Goal: Task Accomplishment & Management: Use online tool/utility

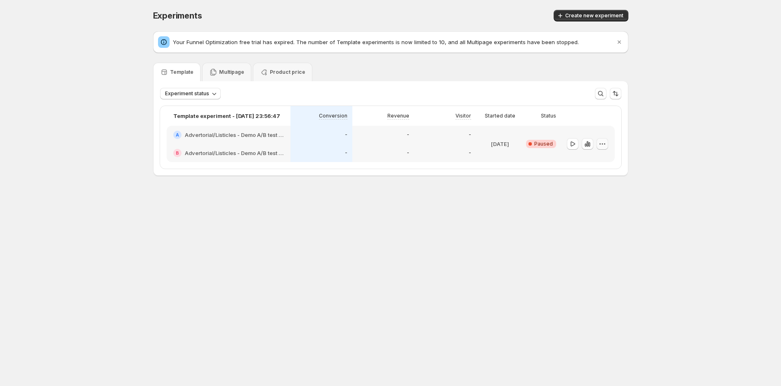
click at [600, 143] on icon "button" at bounding box center [602, 144] width 8 height 8
click at [599, 194] on button "End experiment" at bounding box center [603, 188] width 76 height 13
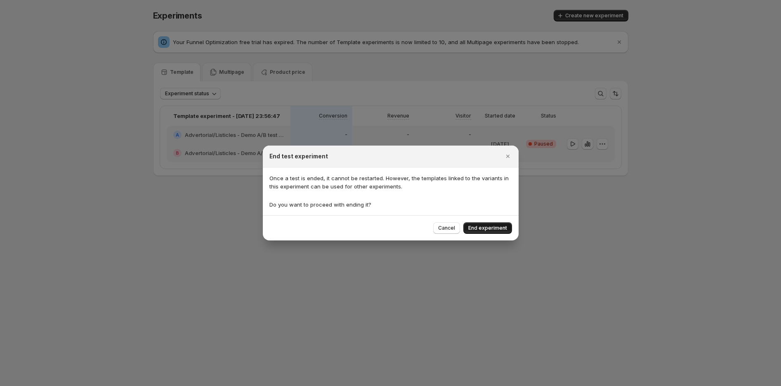
click at [495, 227] on span "End experiment" at bounding box center [487, 228] width 39 height 7
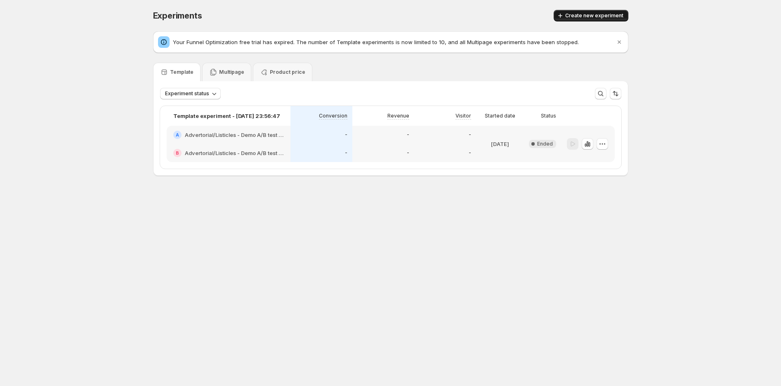
click at [582, 16] on span "Create new experiment" at bounding box center [594, 15] width 58 height 7
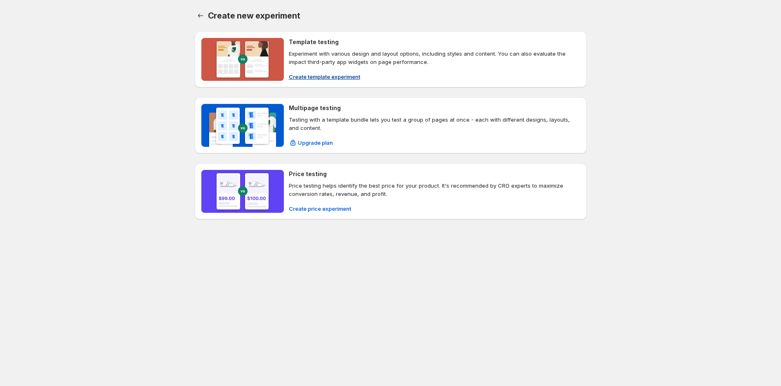
click at [322, 69] on div "Template testing Experiment with various design and layout options, including s…" at bounding box center [434, 59] width 291 height 43
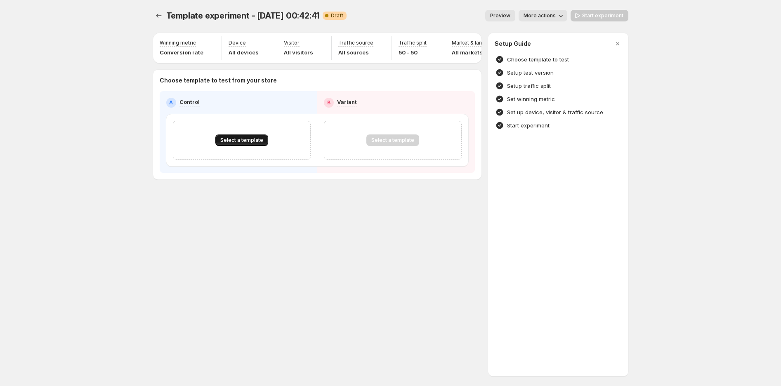
click at [241, 144] on span "Select a template" at bounding box center [241, 140] width 43 height 7
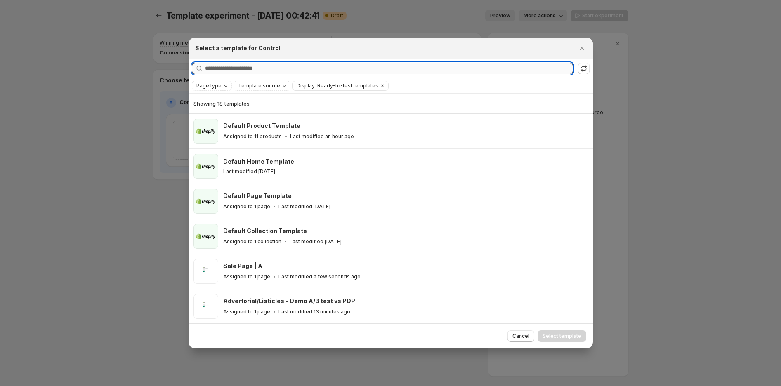
click at [260, 70] on input "Searching all templates" at bounding box center [389, 69] width 368 height 12
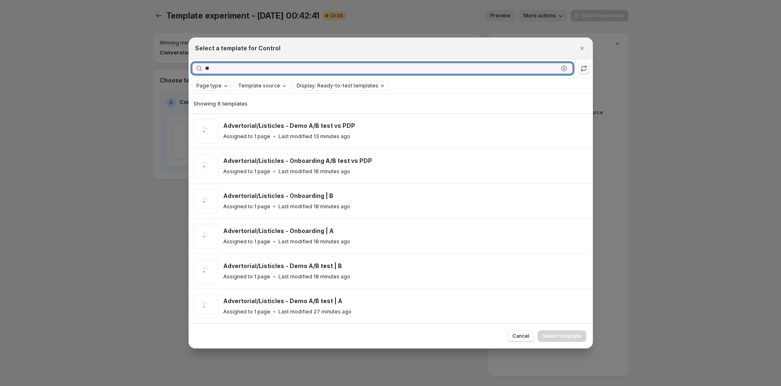
type input "**"
click at [216, 87] on span "Page type" at bounding box center [208, 86] width 25 height 7
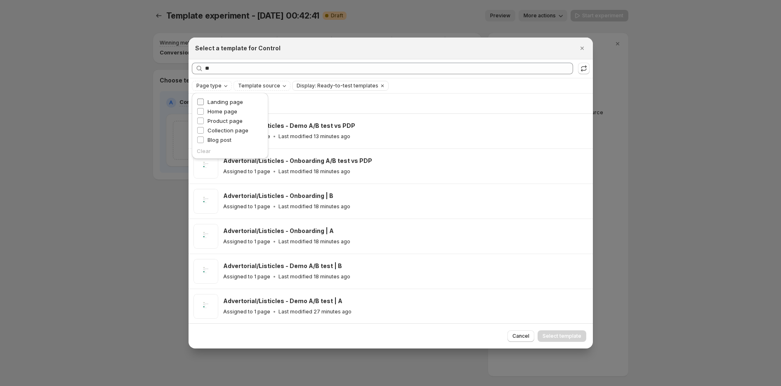
click at [223, 101] on span "Landing page" at bounding box center [225, 102] width 35 height 7
click at [317, 55] on div "Select a template for Control" at bounding box center [391, 49] width 404 height 22
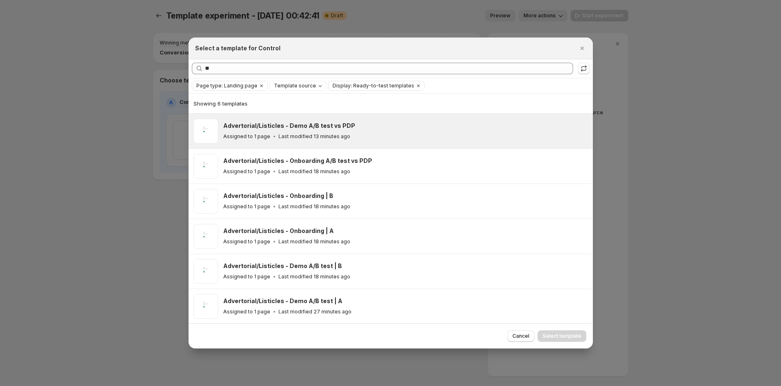
click at [340, 138] on p "Last modified 13 minutes ago" at bounding box center [315, 136] width 72 height 7
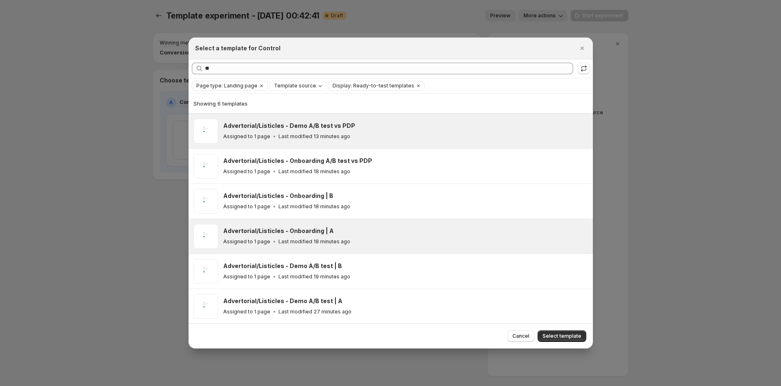
click at [357, 232] on div "Advertorial/Listicles - Onboarding | A" at bounding box center [404, 231] width 362 height 8
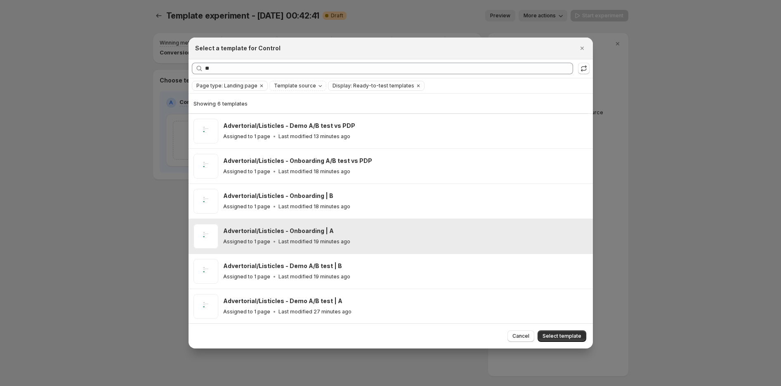
scroll to position [0, 0]
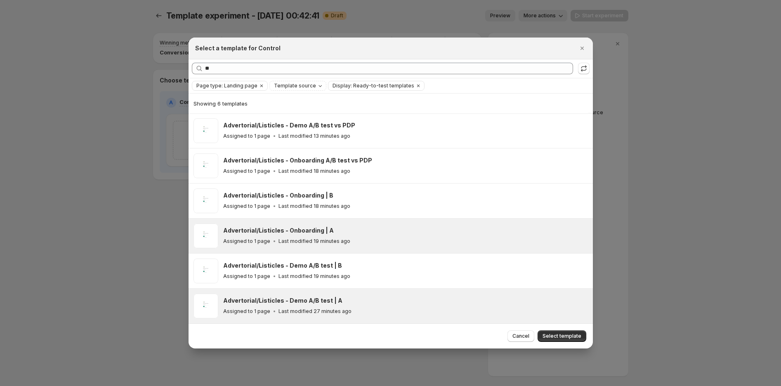
click at [357, 295] on div "Advertorial/Listicles - Demo A/B test | A Assigned to 1 page Last modified 27 m…" at bounding box center [405, 306] width 365 height 25
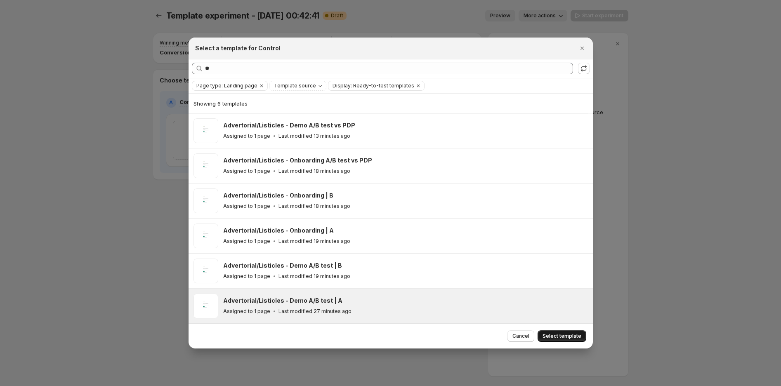
click at [570, 338] on span "Select template" at bounding box center [562, 336] width 39 height 7
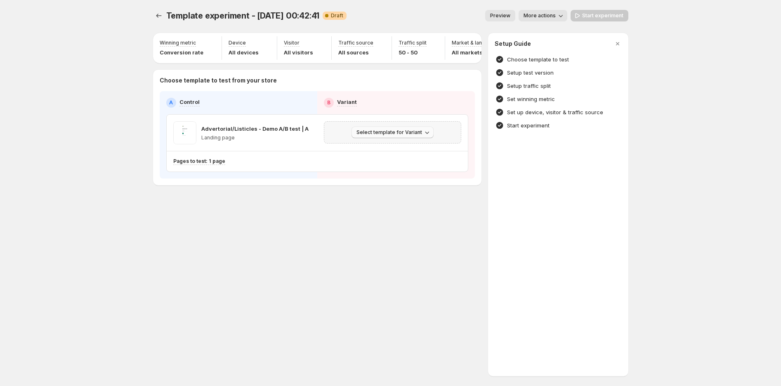
click at [386, 132] on button "Select template for Variant" at bounding box center [393, 133] width 82 height 12
click at [339, 248] on div "Template experiment - Aug 29, 00:42:41. This page is ready Template experiment …" at bounding box center [390, 193] width 495 height 386
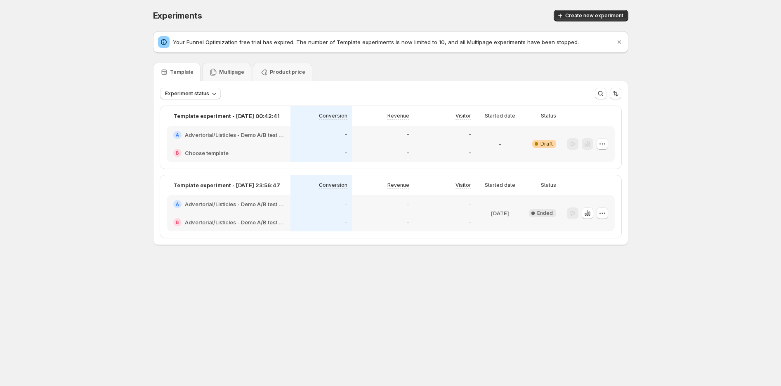
click at [158, 18] on span "Experiments" at bounding box center [177, 16] width 49 height 10
click at [604, 144] on icon "button" at bounding box center [602, 144] width 8 height 8
click at [593, 220] on span "Delete" at bounding box center [587, 217] width 17 height 7
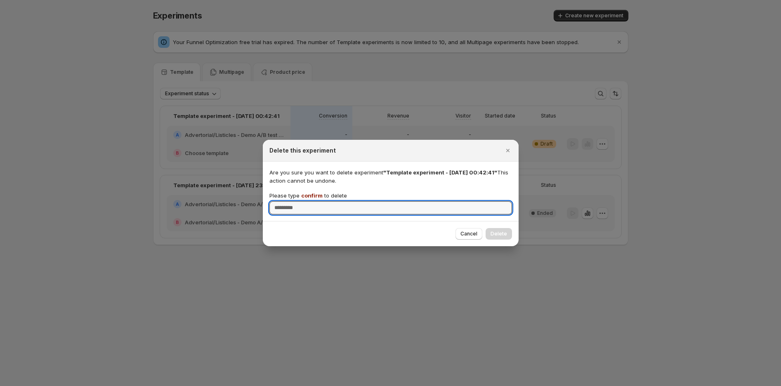
click at [310, 194] on span "confirm" at bounding box center [311, 195] width 21 height 7
click at [310, 201] on input "Please type confirm to delete" at bounding box center [390, 207] width 243 height 13
click at [310, 194] on span "confirm" at bounding box center [311, 195] width 21 height 7
click at [310, 201] on input "Please type confirm to delete" at bounding box center [390, 207] width 243 height 13
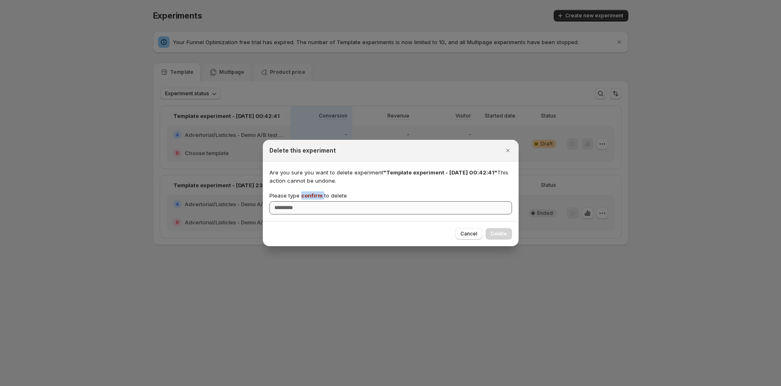
copy p "confirm"
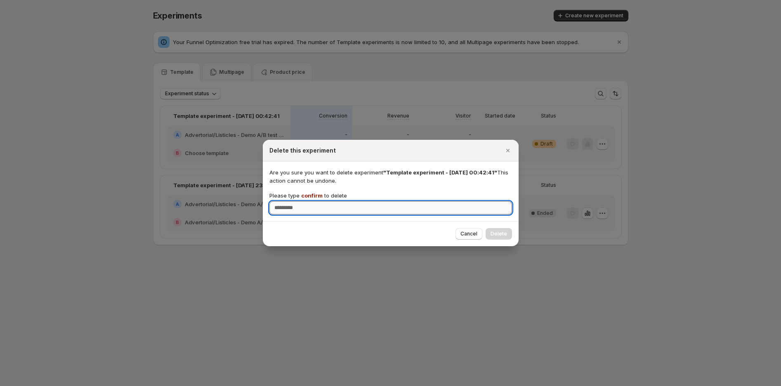
click at [312, 205] on input "Please type confirm to delete" at bounding box center [390, 207] width 243 height 13
paste input "*******"
type input "*******"
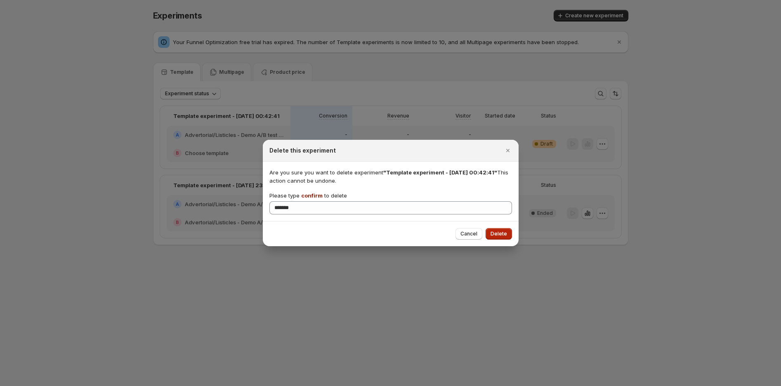
click at [491, 237] on span "Delete" at bounding box center [499, 234] width 17 height 7
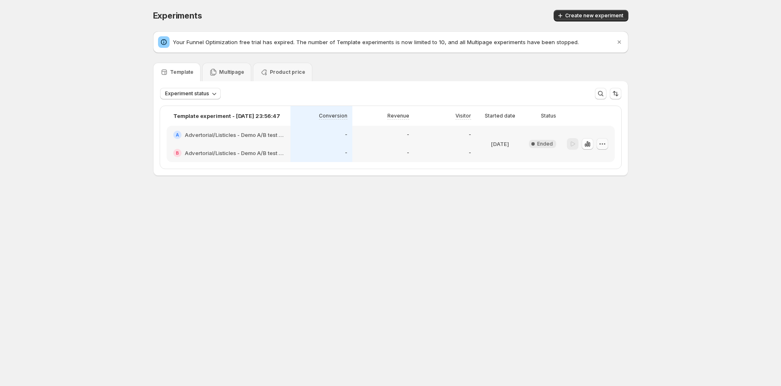
click at [600, 144] on icon "button" at bounding box center [600, 143] width 1 height 1
click at [582, 218] on span "Delete" at bounding box center [587, 217] width 17 height 7
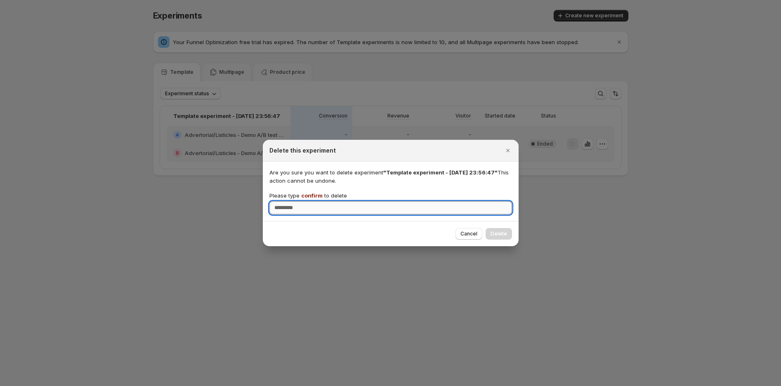
click at [315, 203] on input "Please type confirm to delete" at bounding box center [390, 207] width 243 height 13
type input "*******"
click at [498, 232] on span "Delete" at bounding box center [499, 234] width 17 height 7
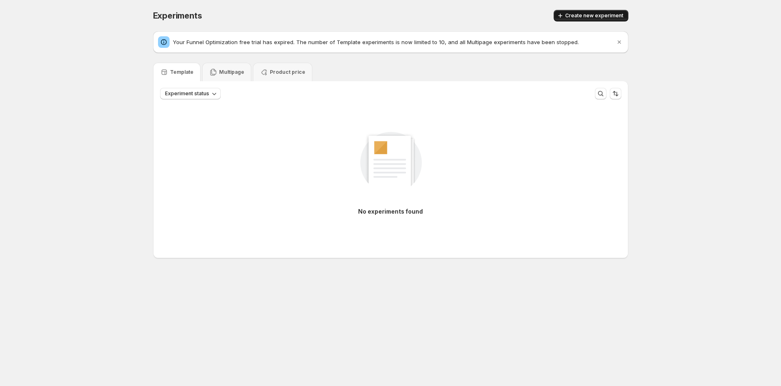
click at [584, 12] on button "Create new experiment" at bounding box center [591, 16] width 75 height 12
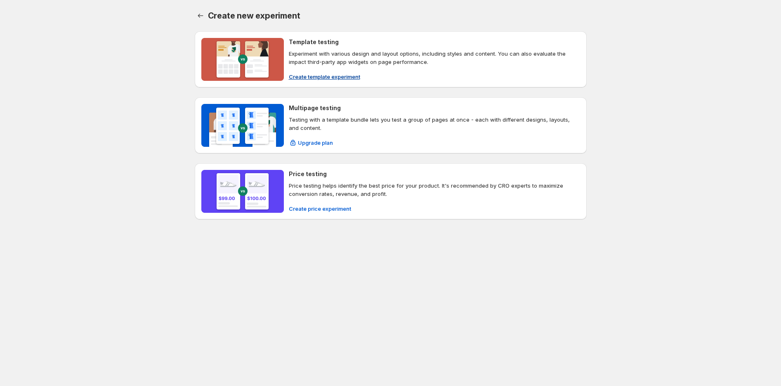
click at [293, 65] on p "Experiment with various design and layout options, including styles and content…" at bounding box center [434, 58] width 291 height 17
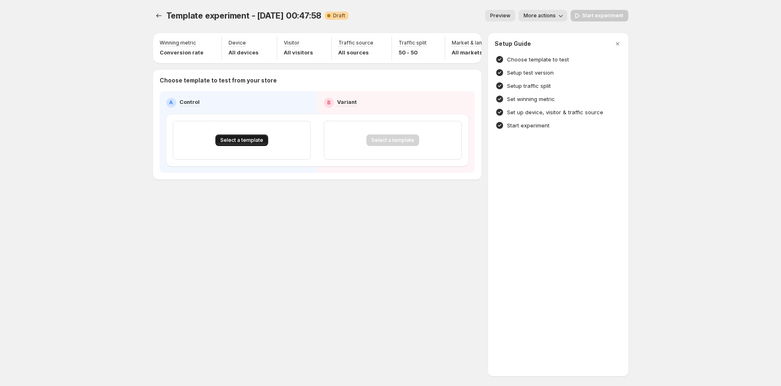
click at [249, 144] on span "Select a template" at bounding box center [241, 140] width 43 height 7
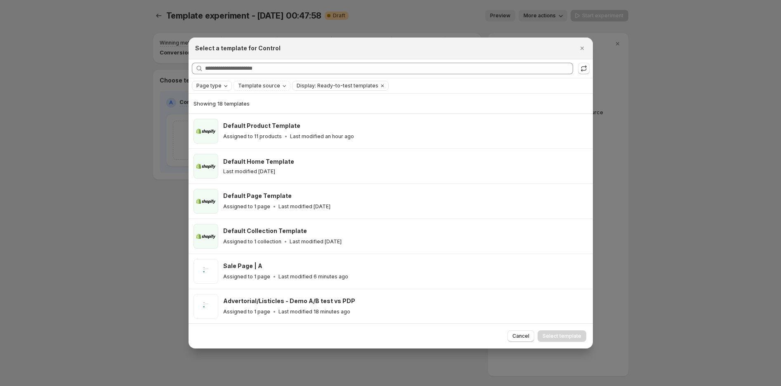
click at [218, 83] on span "Page type" at bounding box center [208, 86] width 25 height 7
click at [230, 103] on span "Landing page" at bounding box center [225, 102] width 35 height 7
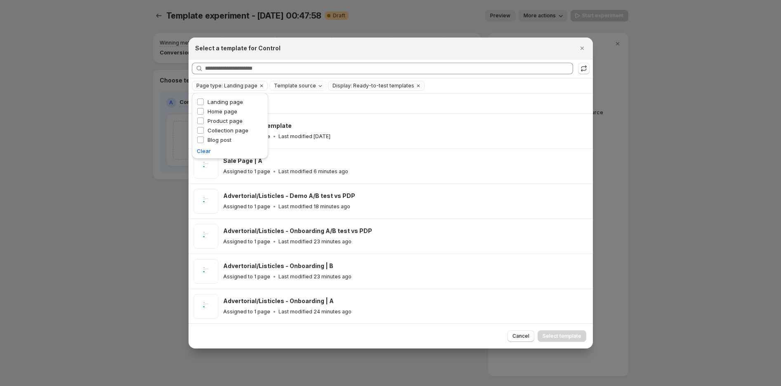
click at [356, 56] on div "Select a template for Control" at bounding box center [391, 49] width 404 height 22
click at [582, 68] on icon ":r5o:" at bounding box center [584, 68] width 8 height 8
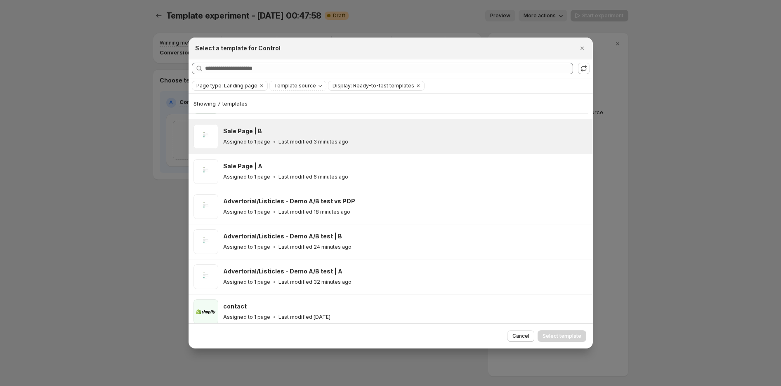
scroll to position [35, 0]
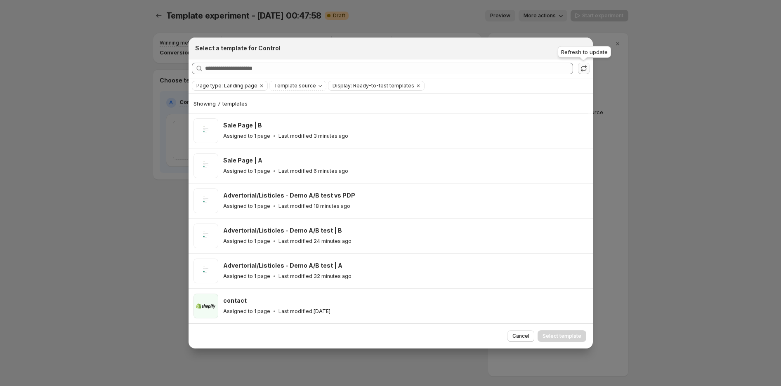
click at [584, 71] on icon ":r5o:" at bounding box center [584, 68] width 8 height 8
click at [85, 207] on div at bounding box center [390, 193] width 781 height 386
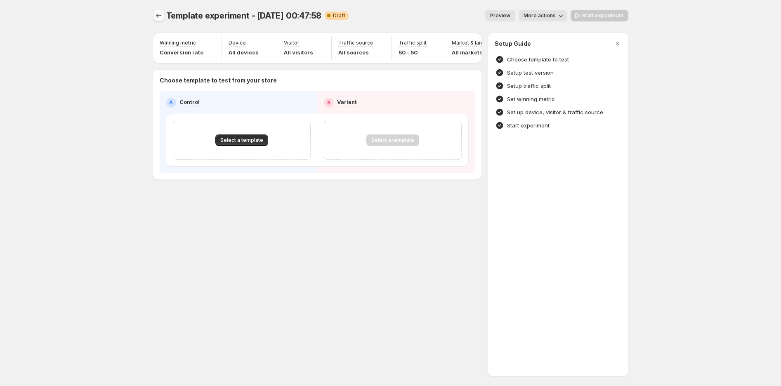
click at [157, 16] on icon "Experiments" at bounding box center [159, 16] width 8 height 8
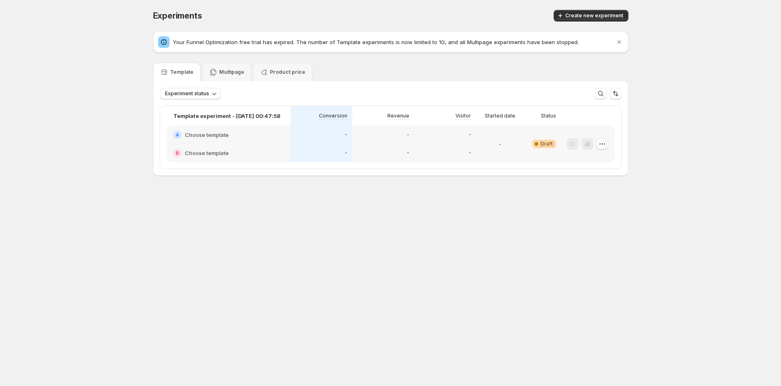
click at [603, 148] on button "button" at bounding box center [603, 144] width 12 height 12
click at [598, 213] on span "Delete" at bounding box center [609, 217] width 60 height 8
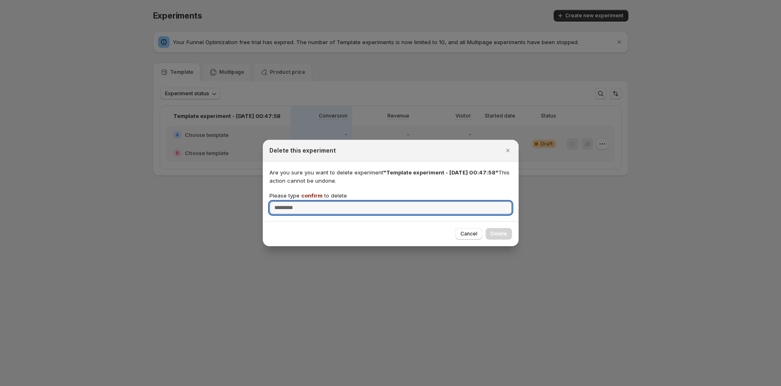
click at [312, 198] on span "confirm" at bounding box center [311, 195] width 21 height 7
click at [312, 201] on input "Please type confirm to delete" at bounding box center [390, 207] width 243 height 13
click at [312, 198] on span "confirm" at bounding box center [311, 195] width 21 height 7
click at [312, 201] on input "Please type confirm to delete" at bounding box center [390, 207] width 243 height 13
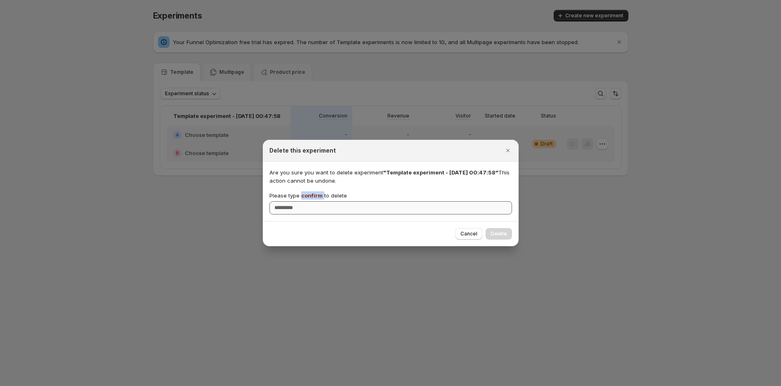
copy p "confirm"
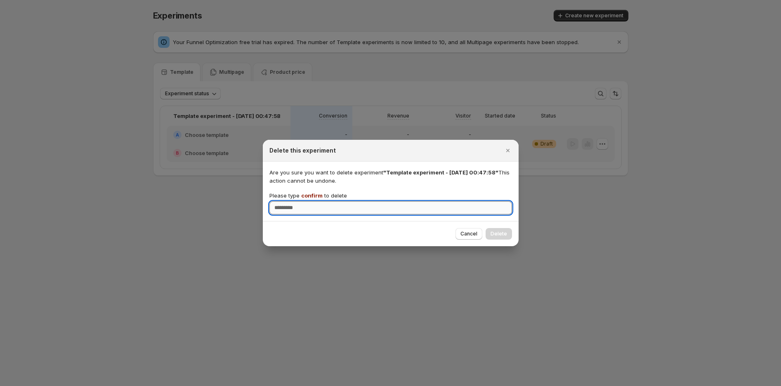
click at [312, 206] on input "Please type confirm to delete" at bounding box center [390, 207] width 243 height 13
paste input "*******"
type input "*******"
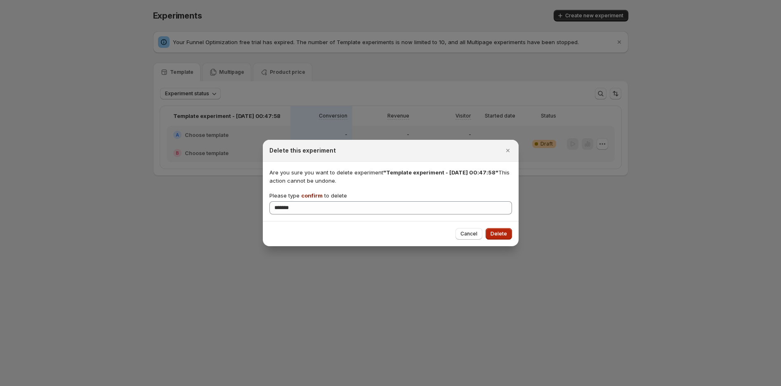
click at [504, 230] on button "Delete" at bounding box center [499, 234] width 26 height 12
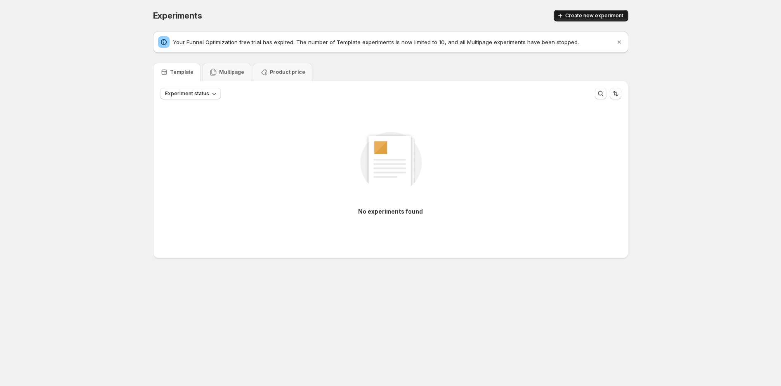
click at [579, 18] on span "Create new experiment" at bounding box center [594, 15] width 58 height 7
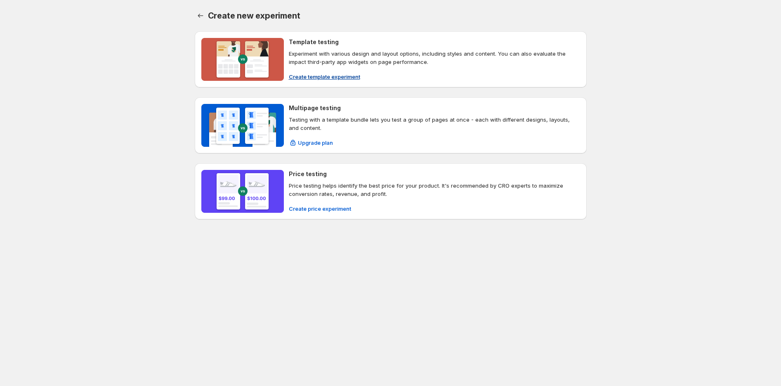
click at [319, 70] on button "Create template experiment" at bounding box center [324, 76] width 81 height 13
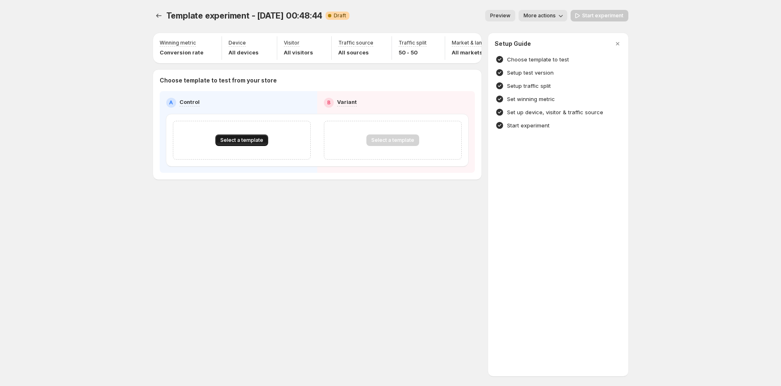
click at [245, 144] on span "Select a template" at bounding box center [241, 140] width 43 height 7
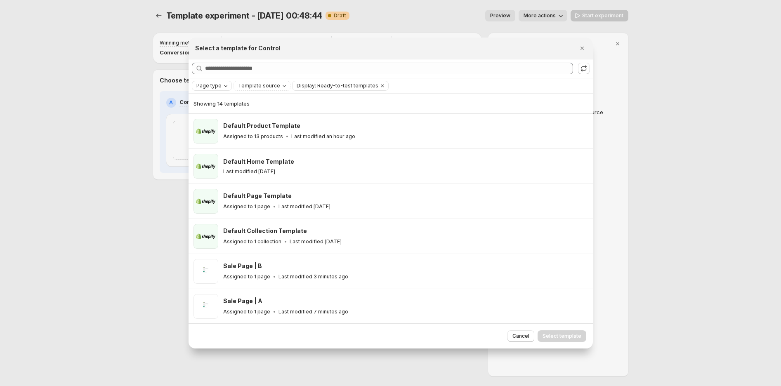
click at [223, 85] on icon "Page type" at bounding box center [225, 86] width 7 height 7
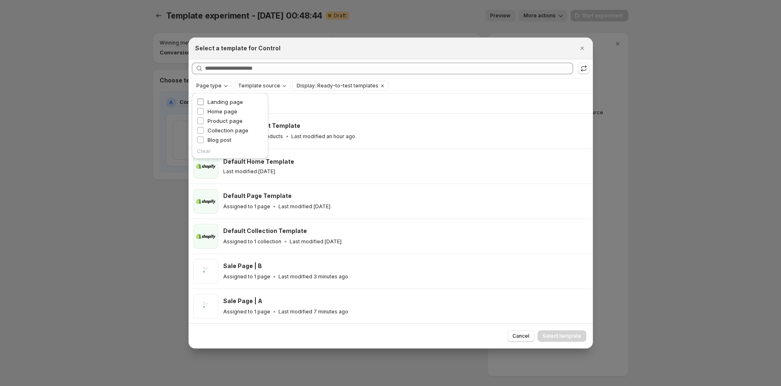
click at [230, 103] on span "Landing page" at bounding box center [225, 102] width 35 height 7
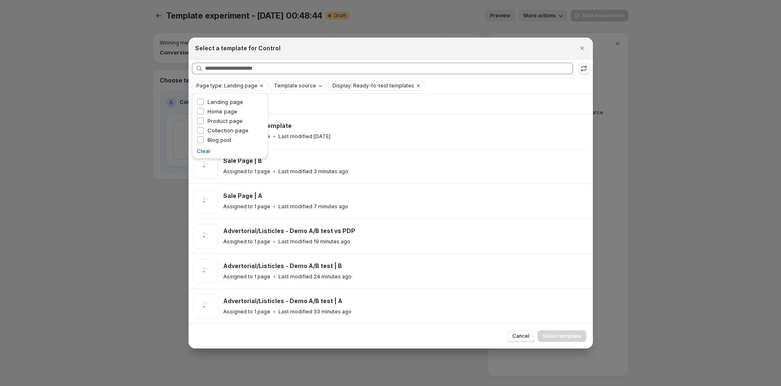
click at [448, 92] on div "Page type: Landing page Template source Display: Ready-to-test templates Clear …" at bounding box center [391, 85] width 404 height 15
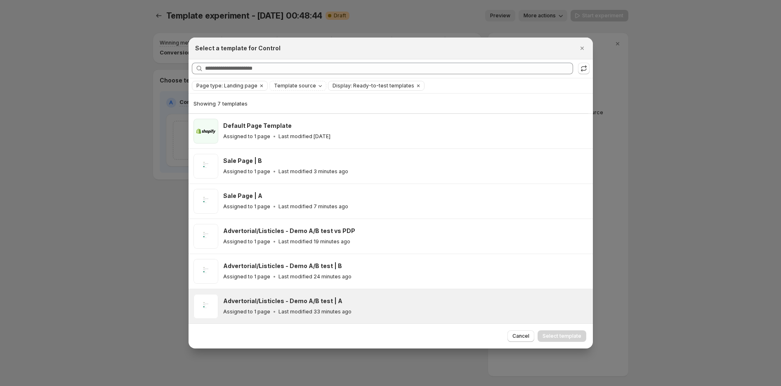
click at [358, 294] on div "Advertorial/Listicles - Demo A/B test | A Assigned to 1 page Last modified 33 m…" at bounding box center [391, 306] width 404 height 35
click at [578, 339] on span "Select template" at bounding box center [562, 336] width 39 height 7
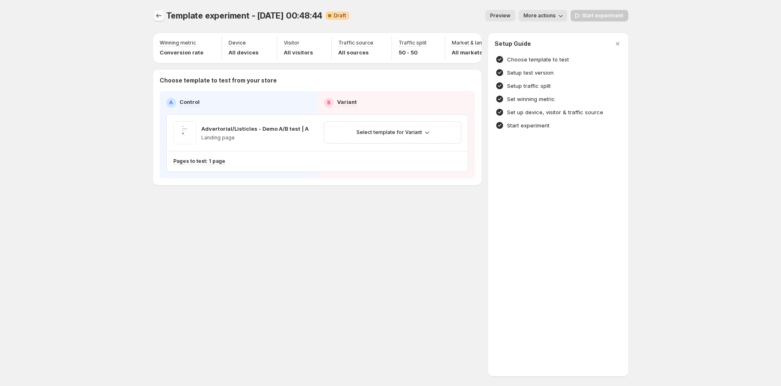
click at [155, 14] on icon "Experiments" at bounding box center [159, 16] width 8 height 8
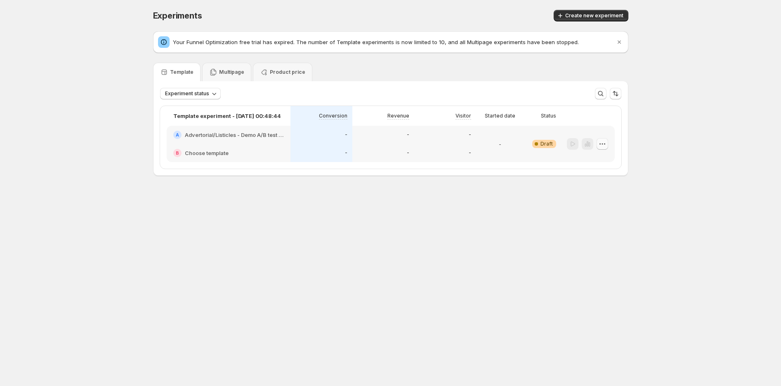
click at [601, 142] on icon "button" at bounding box center [602, 144] width 8 height 8
click at [571, 215] on icon "button" at bounding box center [572, 217] width 8 height 8
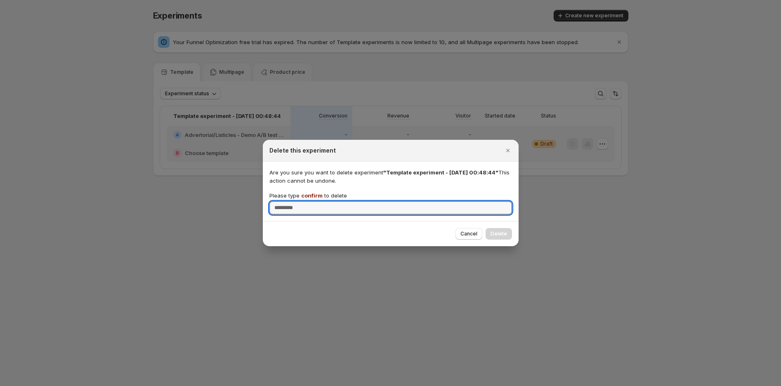
click at [318, 194] on span "confirm" at bounding box center [311, 195] width 21 height 7
click at [318, 201] on input "Please type confirm to delete" at bounding box center [390, 207] width 243 height 13
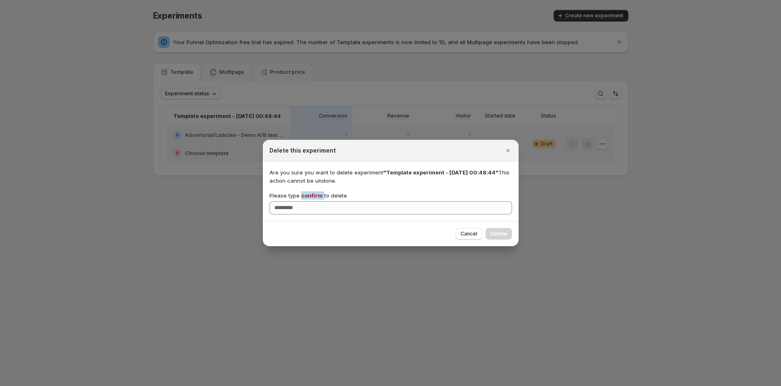
click at [318, 194] on span "confirm" at bounding box center [311, 195] width 21 height 7
click at [318, 201] on input "Please type confirm to delete" at bounding box center [390, 207] width 243 height 13
copy p "confirm"
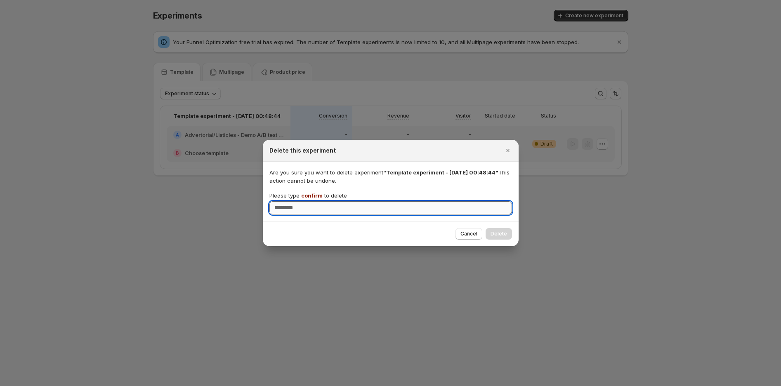
click at [317, 202] on input "Please type confirm to delete" at bounding box center [390, 207] width 243 height 13
paste input "*******"
type input "*******"
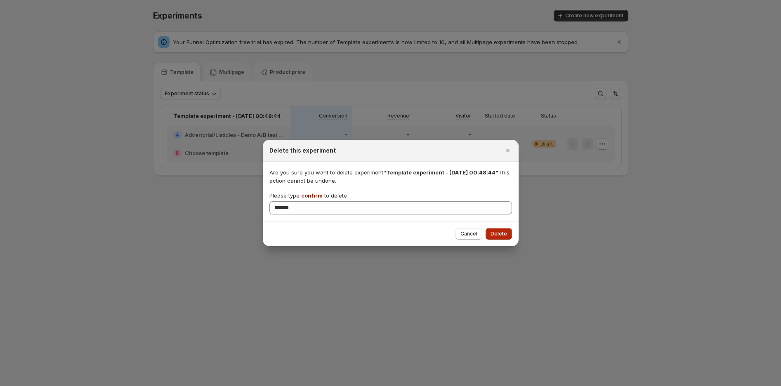
click at [508, 231] on button "Delete" at bounding box center [499, 234] width 26 height 12
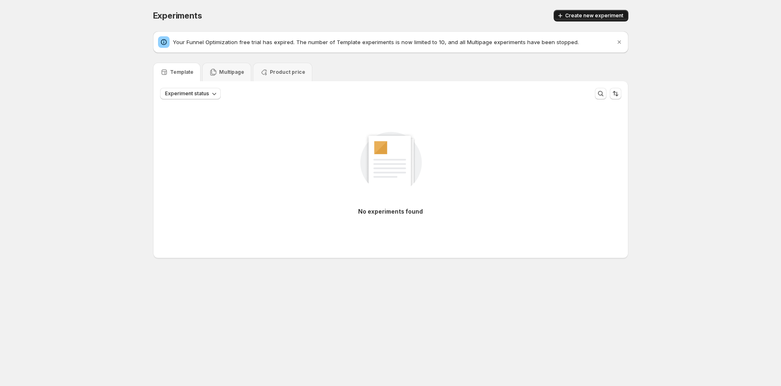
click at [578, 17] on span "Create new experiment" at bounding box center [594, 15] width 58 height 7
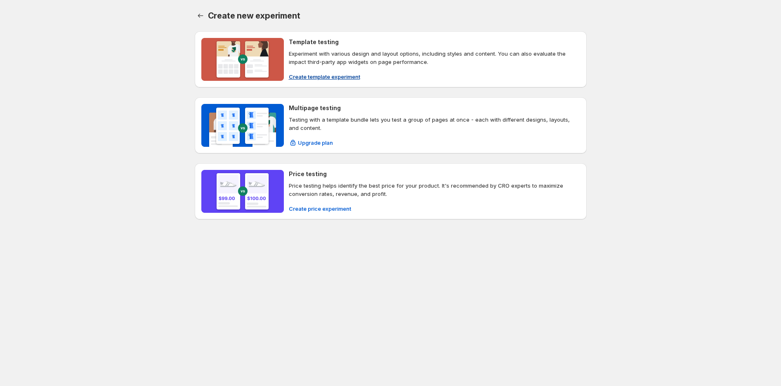
click at [311, 74] on span "Create template experiment" at bounding box center [324, 77] width 71 height 8
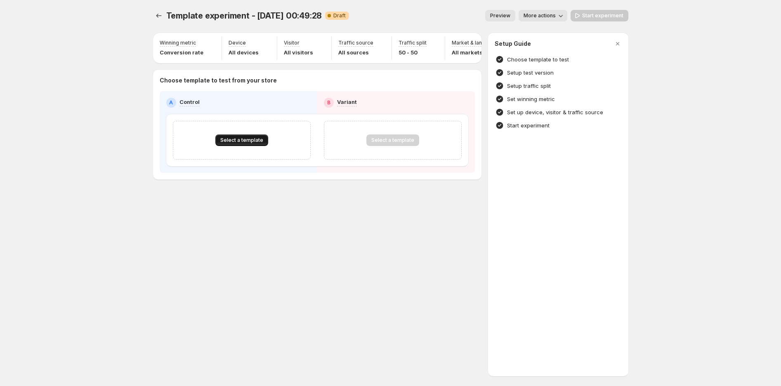
click at [235, 144] on span "Select a template" at bounding box center [241, 140] width 43 height 7
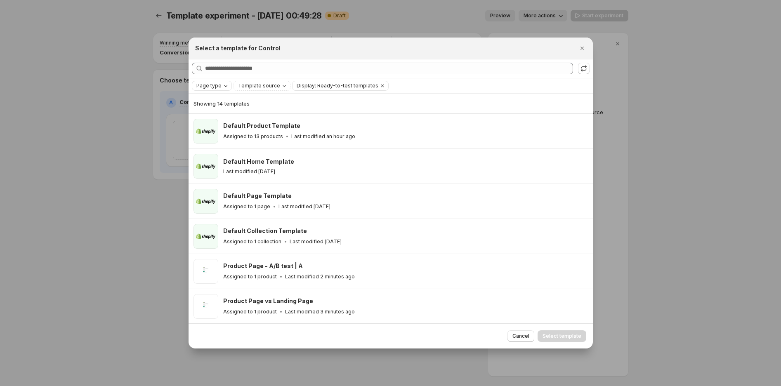
click at [220, 87] on div "Page type" at bounding box center [213, 86] width 34 height 8
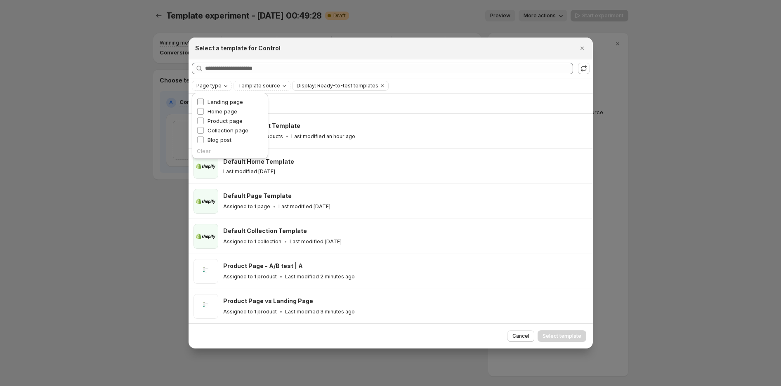
click at [229, 101] on span "Landing page" at bounding box center [225, 102] width 35 height 7
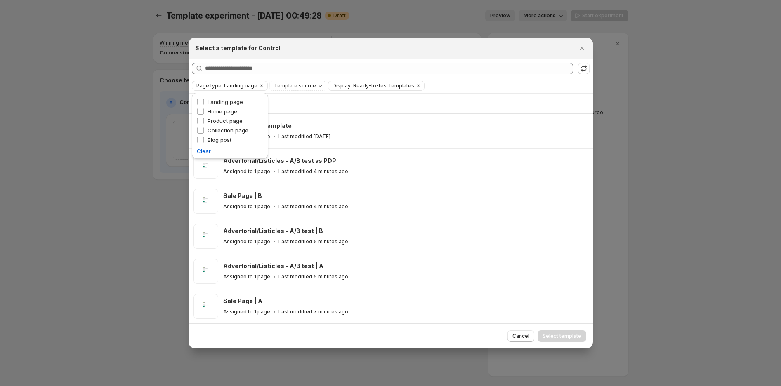
click at [435, 50] on div "Select a template for Control" at bounding box center [383, 48] width 376 height 8
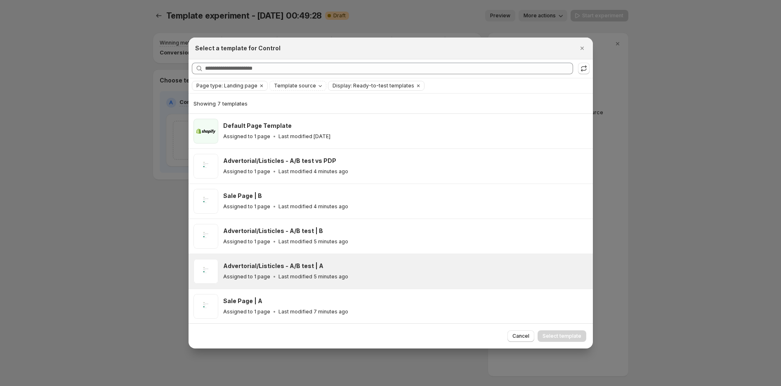
click at [351, 258] on div "Advertorial/Listicles - A/B test | A Assigned to 1 page Last modified 5 minutes…" at bounding box center [391, 271] width 404 height 35
click at [559, 335] on span "Select template" at bounding box center [562, 336] width 39 height 7
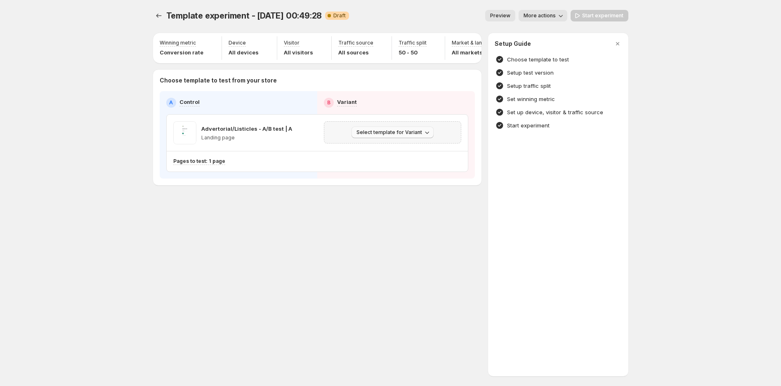
click at [393, 136] on span "Select template for Variant" at bounding box center [390, 132] width 66 height 7
click at [390, 152] on span "Select an existing template" at bounding box center [387, 154] width 70 height 7
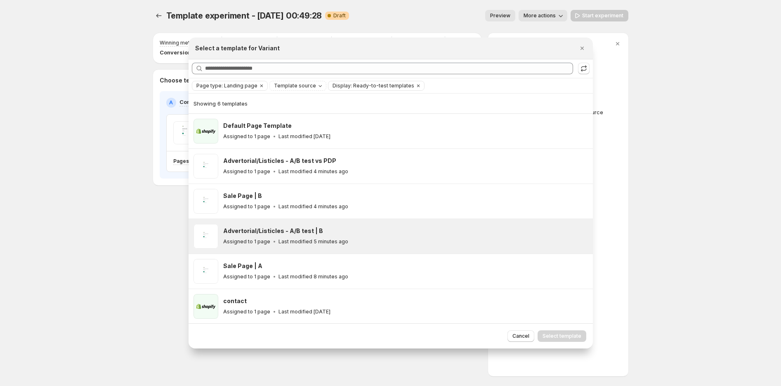
click at [351, 238] on div "Assigned to 1 page Last modified 5 minutes ago" at bounding box center [404, 242] width 362 height 8
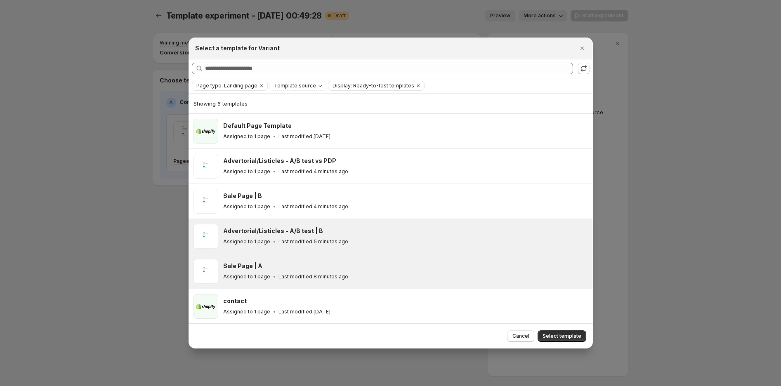
scroll to position [0, 0]
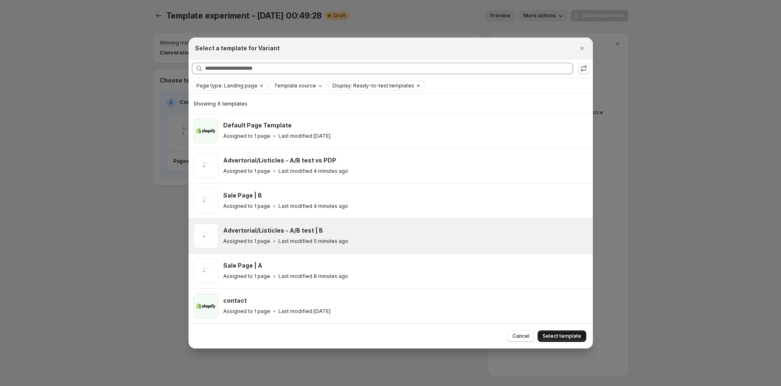
click at [556, 335] on span "Select template" at bounding box center [562, 336] width 39 height 7
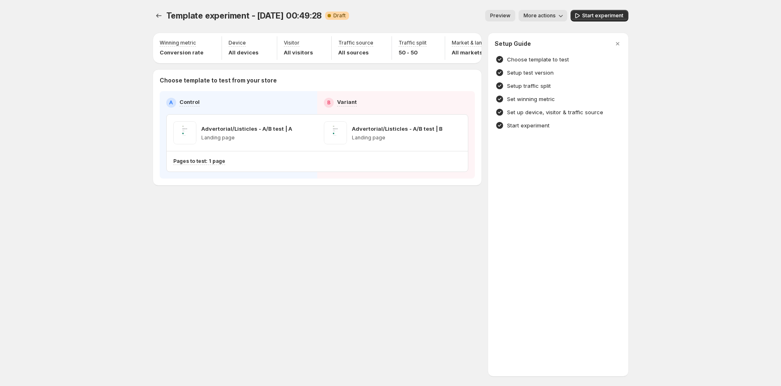
click at [296, 252] on div "Template experiment - [DATE] 00:49:28. This page is ready Template experiment -…" at bounding box center [390, 193] width 495 height 386
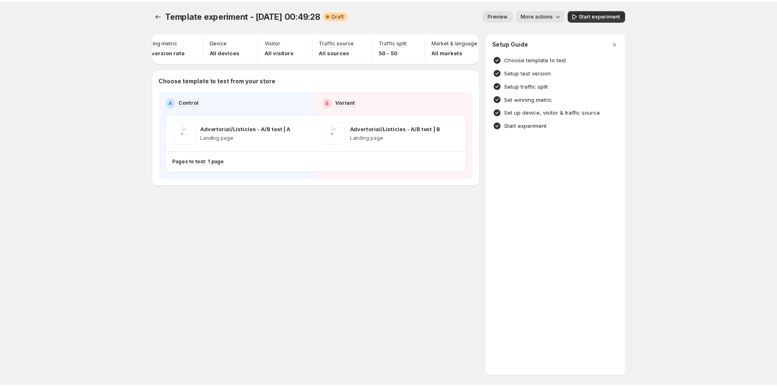
scroll to position [0, 0]
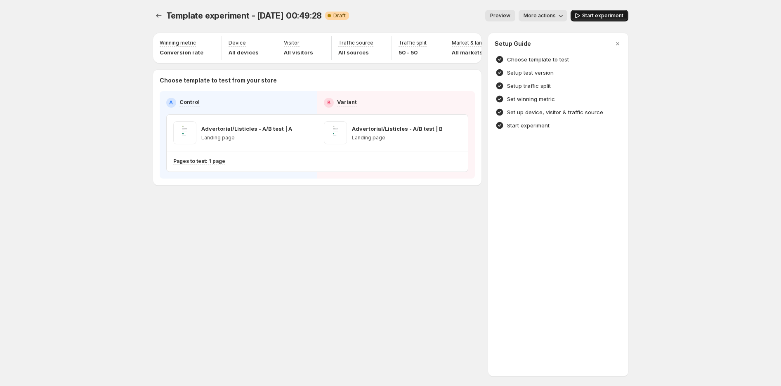
click at [600, 14] on span "Start experiment" at bounding box center [602, 15] width 41 height 7
click at [534, 13] on span "More actions" at bounding box center [536, 15] width 32 height 7
click at [543, 47] on span "Rename" at bounding box center [544, 46] width 21 height 7
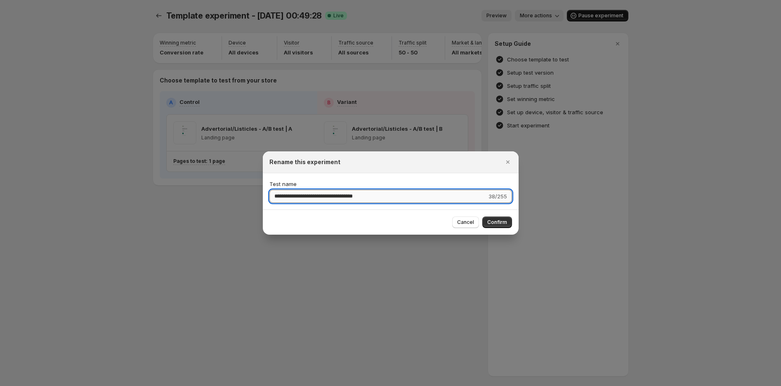
click at [322, 195] on input "**********" at bounding box center [377, 196] width 217 height 13
drag, startPoint x: 406, startPoint y: 198, endPoint x: 254, endPoint y: 197, distance: 152.3
click at [255, 386] on div "**********" at bounding box center [390, 386] width 781 height 0
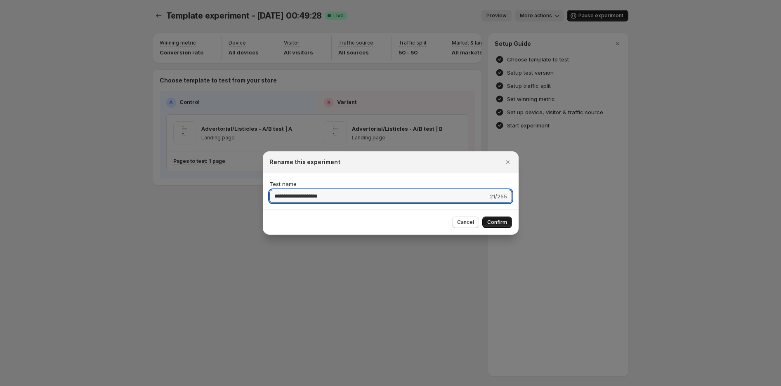
type input "**********"
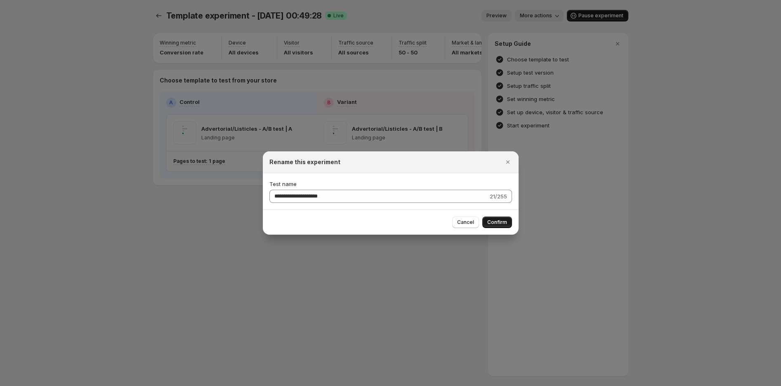
click at [498, 222] on span "Confirm" at bounding box center [497, 222] width 20 height 7
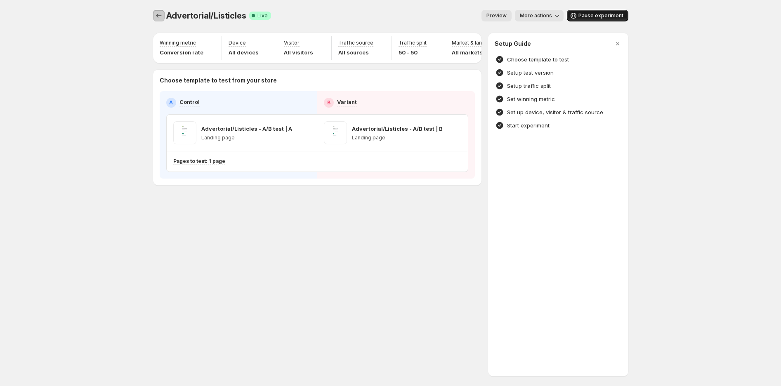
click at [159, 16] on icon "Experiments" at bounding box center [159, 16] width 8 height 8
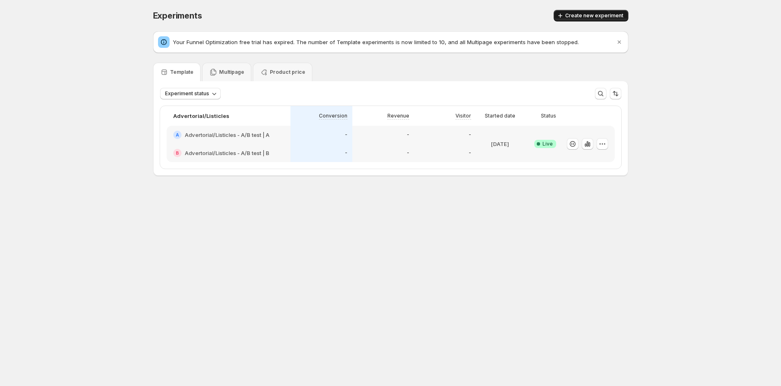
click at [591, 14] on span "Create new experiment" at bounding box center [594, 15] width 58 height 7
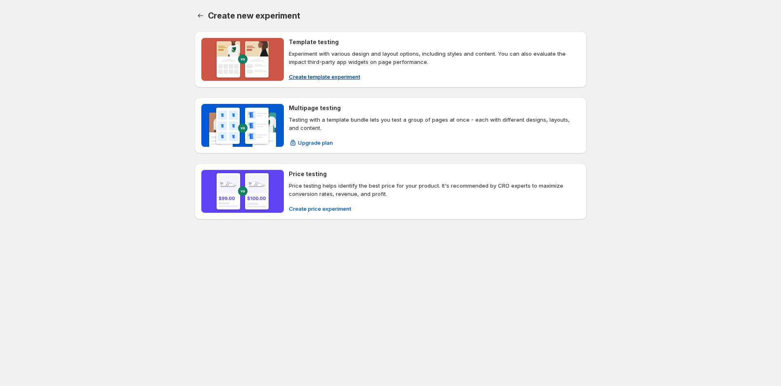
click at [309, 79] on span "Create template experiment" at bounding box center [324, 77] width 71 height 8
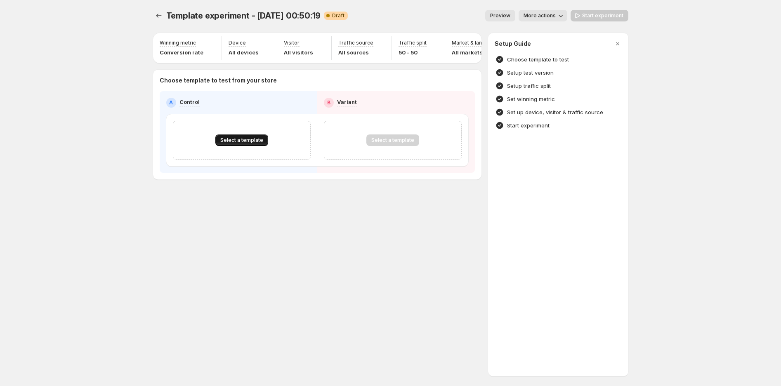
click at [237, 141] on button "Select a template" at bounding box center [241, 141] width 53 height 12
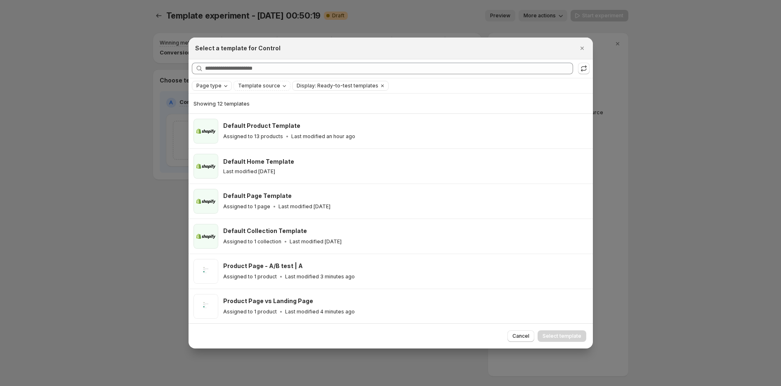
click at [220, 83] on div "Page type" at bounding box center [213, 86] width 34 height 8
click at [223, 100] on span "Landing page" at bounding box center [225, 102] width 35 height 7
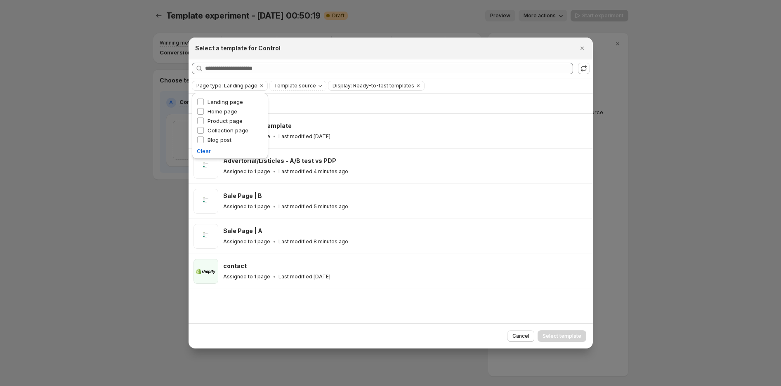
click at [353, 104] on div "Showing 5 templates" at bounding box center [391, 103] width 394 height 8
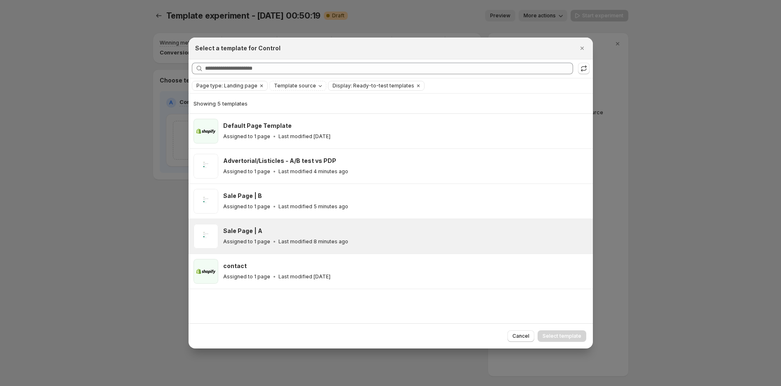
click at [385, 239] on div "Assigned to 1 page Last modified 8 minutes ago" at bounding box center [404, 242] width 362 height 8
click at [558, 338] on span "Select template" at bounding box center [562, 336] width 39 height 7
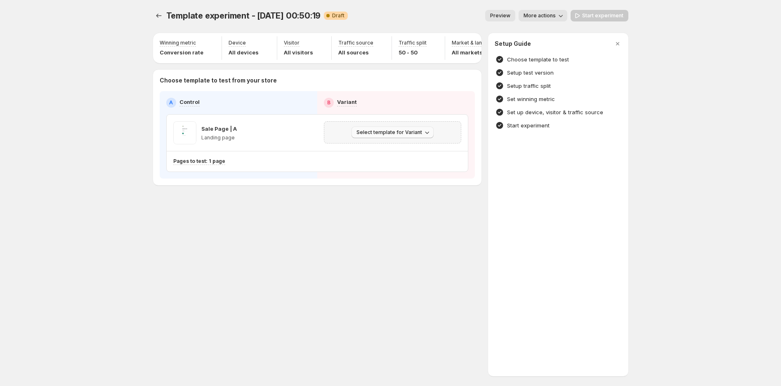
click at [409, 136] on span "Select template for Variant" at bounding box center [390, 132] width 66 height 7
click at [409, 157] on span "Select an existing template" at bounding box center [387, 154] width 70 height 7
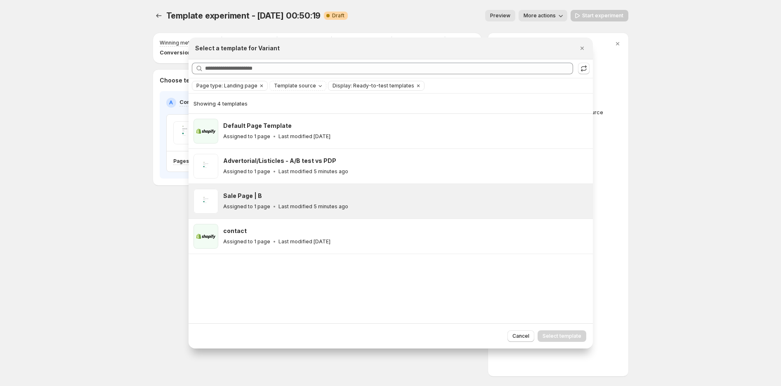
click at [358, 198] on div "Sale Page | B" at bounding box center [404, 196] width 362 height 8
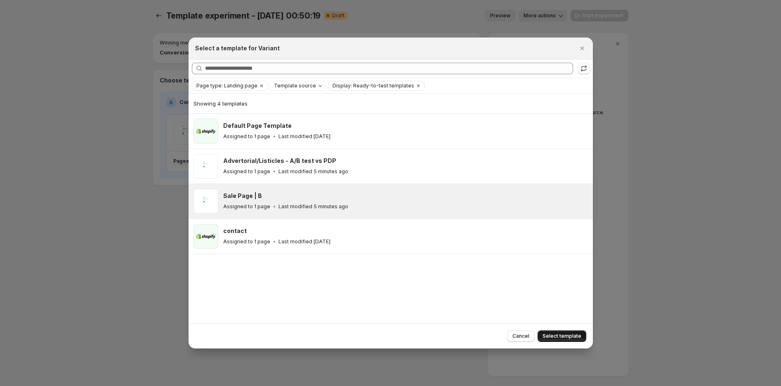
click at [560, 337] on span "Select template" at bounding box center [562, 336] width 39 height 7
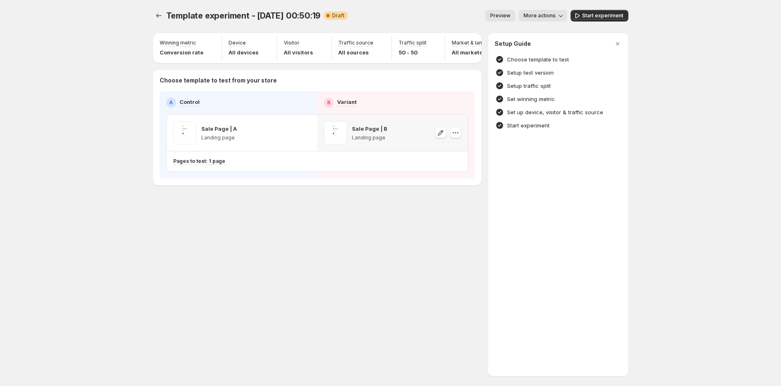
click at [492, 14] on button "Preview" at bounding box center [500, 16] width 30 height 12
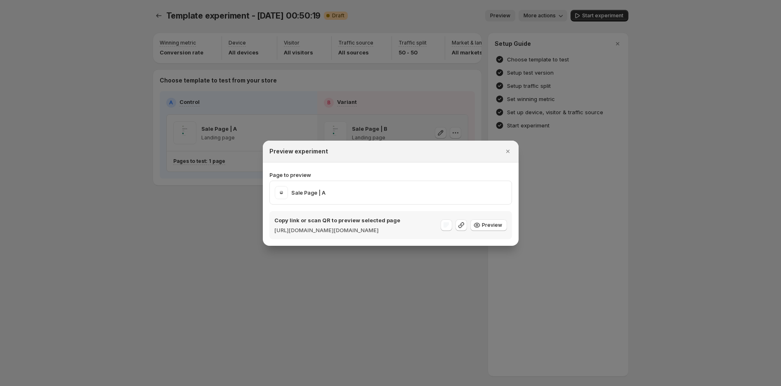
click at [533, 13] on div at bounding box center [390, 193] width 781 height 386
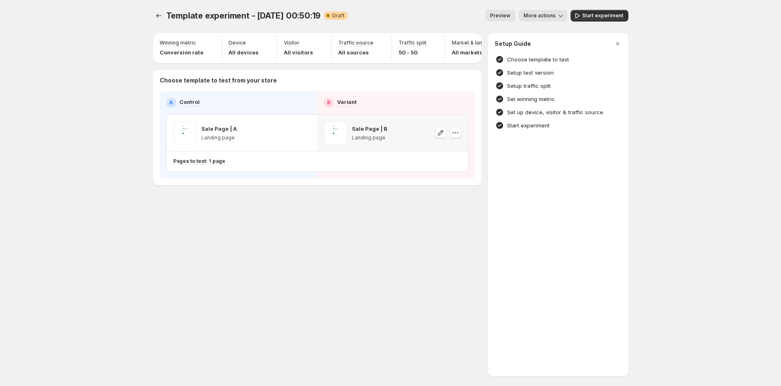
click at [541, 13] on span "More actions" at bounding box center [540, 15] width 32 height 7
click at [542, 46] on span "Rename" at bounding box center [547, 46] width 21 height 7
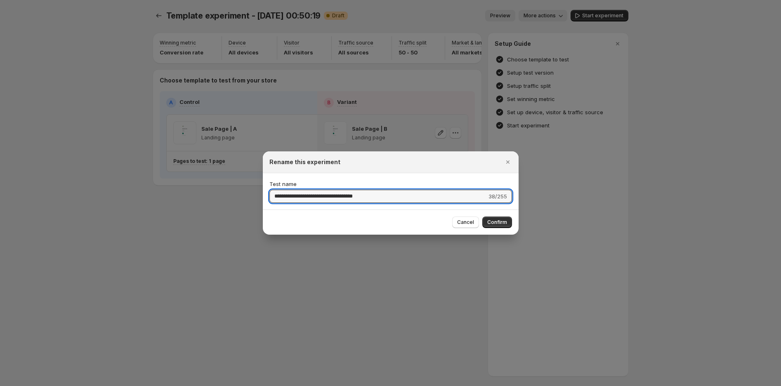
drag, startPoint x: 311, startPoint y: 196, endPoint x: 247, endPoint y: 197, distance: 64.4
click at [248, 386] on div "**********" at bounding box center [390, 386] width 781 height 0
type input "*********"
click at [504, 219] on span "Confirm" at bounding box center [497, 222] width 20 height 7
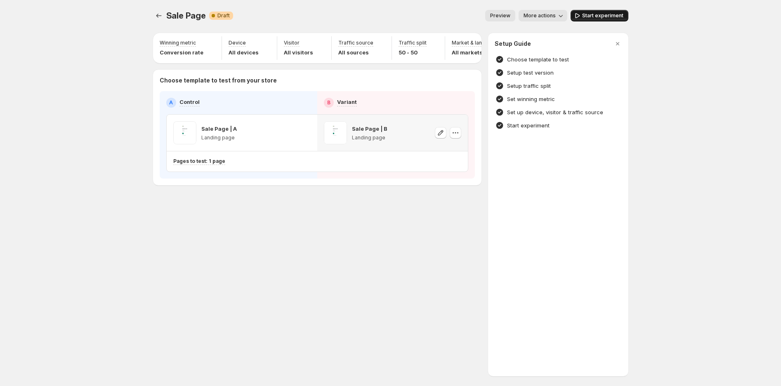
click at [589, 17] on span "Start experiment" at bounding box center [602, 15] width 41 height 7
click at [159, 19] on icon "Experiments" at bounding box center [159, 16] width 8 height 8
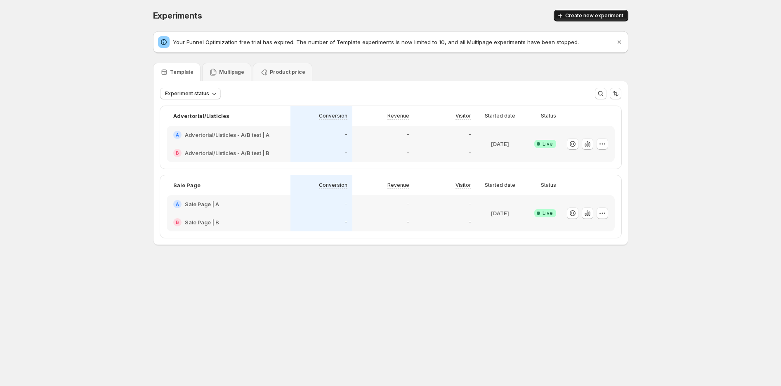
click at [579, 16] on span "Create new experiment" at bounding box center [594, 15] width 58 height 7
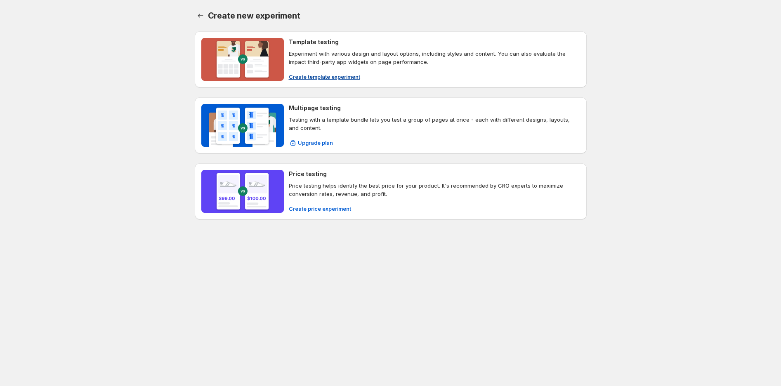
click at [314, 79] on span "Create template experiment" at bounding box center [324, 77] width 71 height 8
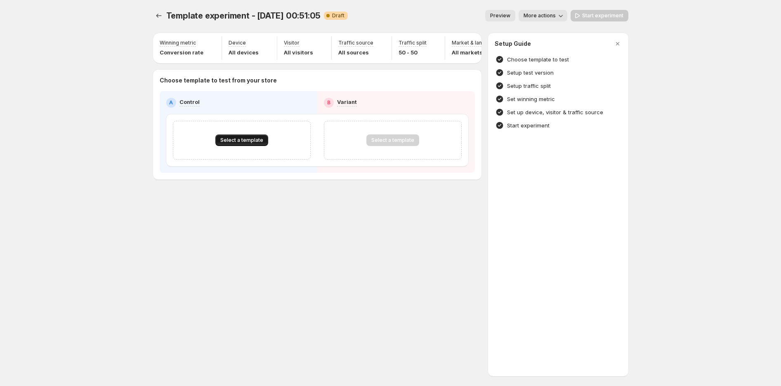
click at [221, 143] on span "Select a template" at bounding box center [241, 140] width 43 height 7
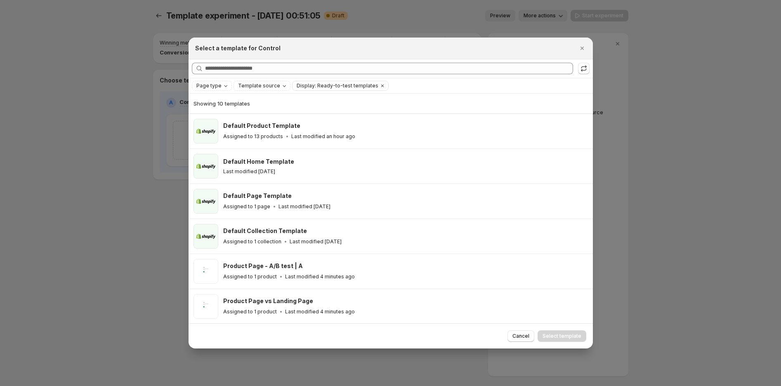
click at [231, 88] on div "Page type Template source Display: Ready-to-test templates Clear all" at bounding box center [391, 86] width 398 height 10
click at [228, 87] on div "Page type" at bounding box center [213, 86] width 34 height 8
click at [226, 99] on span "Landing page" at bounding box center [225, 102] width 35 height 7
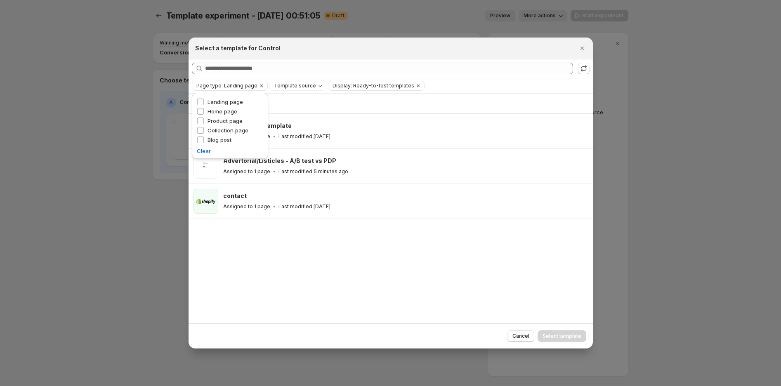
click at [380, 49] on div "Select a template for Control" at bounding box center [383, 48] width 376 height 8
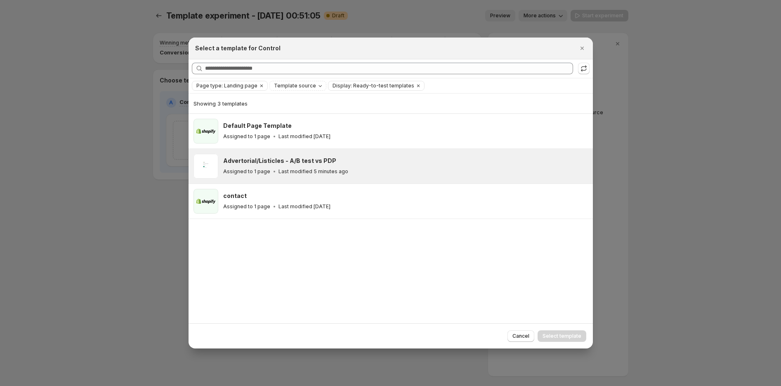
click at [366, 169] on div "Assigned to 1 page Last modified 5 minutes ago" at bounding box center [404, 172] width 362 height 8
click at [550, 335] on span "Select template" at bounding box center [562, 336] width 39 height 7
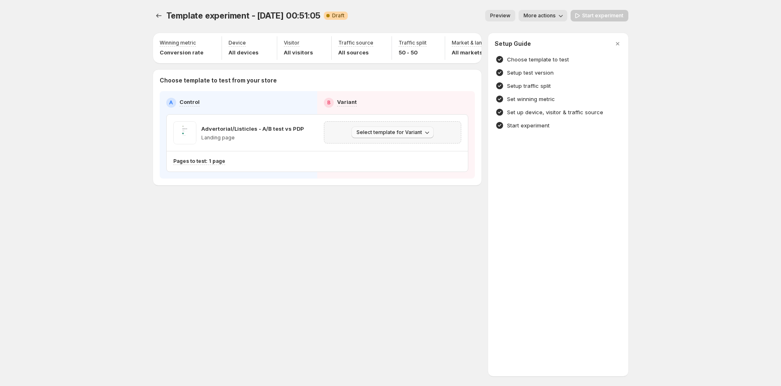
click at [384, 136] on span "Select template for Variant" at bounding box center [390, 132] width 66 height 7
click at [395, 154] on span "Select an existing template" at bounding box center [387, 154] width 70 height 7
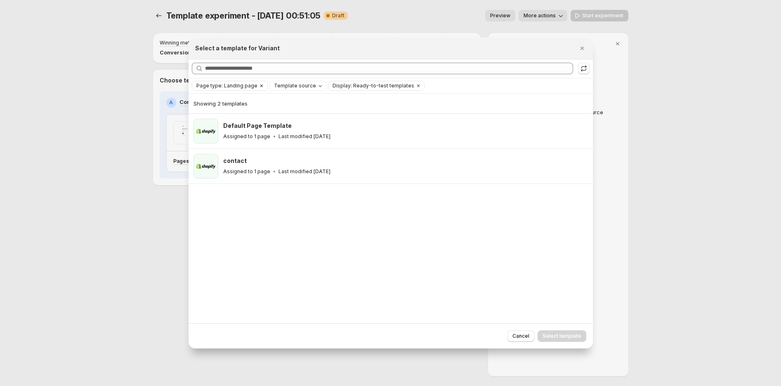
click at [254, 85] on div "Page type: Landing page" at bounding box center [229, 85] width 75 height 9
click at [248, 86] on span "Page type: Landing page" at bounding box center [226, 86] width 61 height 7
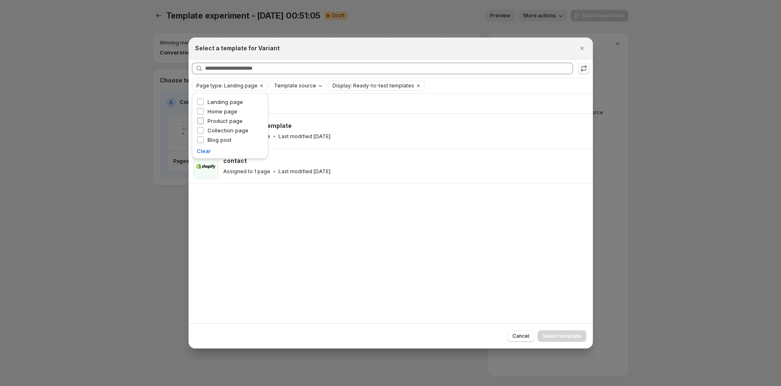
click at [229, 120] on span "Product page" at bounding box center [225, 121] width 35 height 7
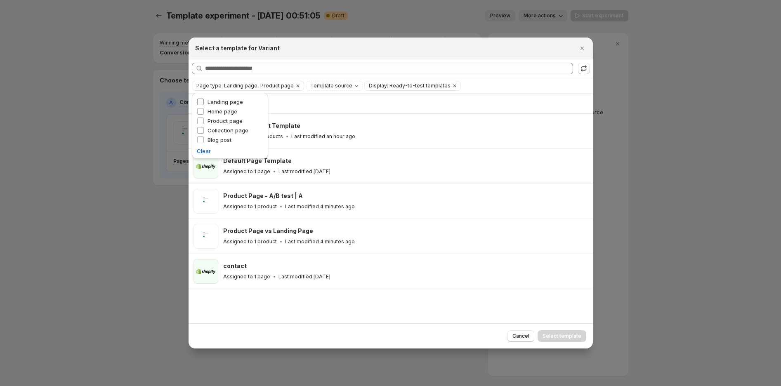
click at [237, 100] on span "Landing page" at bounding box center [225, 102] width 35 height 7
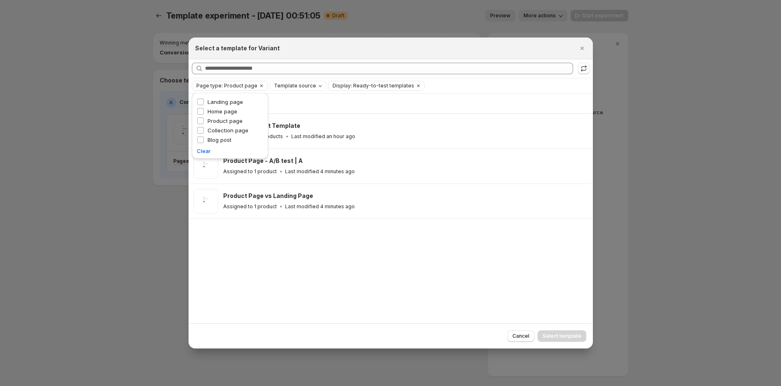
click at [300, 265] on div "Showing 3 templates Default Product Template Assigned to 13 products Last modif…" at bounding box center [391, 209] width 404 height 230
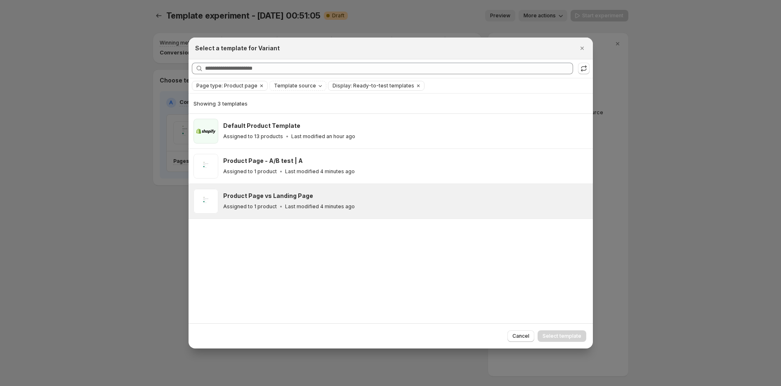
click at [355, 204] on div "Assigned to 1 product Last modified 4 minutes ago" at bounding box center [404, 207] width 362 height 8
click at [562, 335] on span "Select template" at bounding box center [562, 336] width 39 height 7
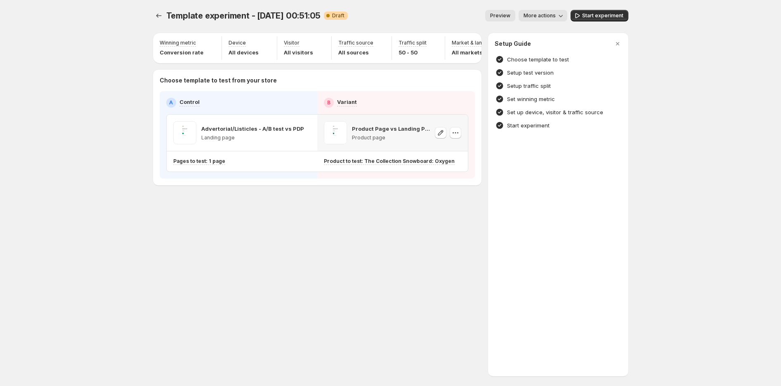
click at [289, 264] on div "Template experiment - [DATE] 00:51:05. This page is ready Template experiment -…" at bounding box center [390, 193] width 495 height 386
click at [288, 137] on icon "button" at bounding box center [290, 133] width 8 height 8
click at [439, 137] on icon "button" at bounding box center [441, 133] width 8 height 8
click at [607, 16] on span "Start experiment" at bounding box center [602, 15] width 41 height 7
click at [159, 16] on icon "Experiments" at bounding box center [159, 16] width 8 height 8
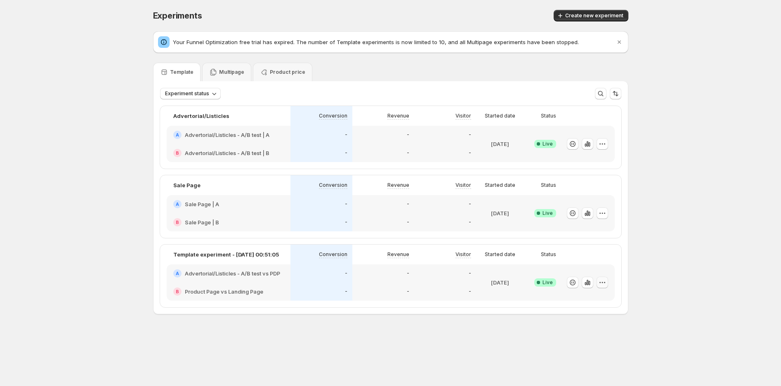
click at [607, 281] on button "button" at bounding box center [603, 283] width 12 height 12
click at [598, 309] on span "Rename" at bounding box center [610, 313] width 86 height 8
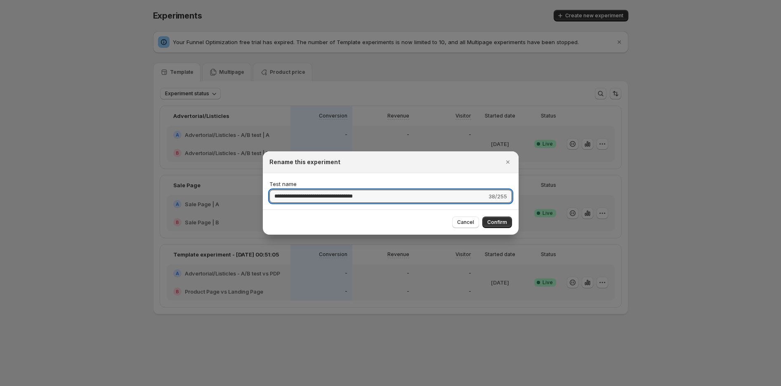
drag, startPoint x: 349, startPoint y: 201, endPoint x: 243, endPoint y: 202, distance: 106.5
click at [243, 359] on div "**********" at bounding box center [390, 359] width 781 height 0
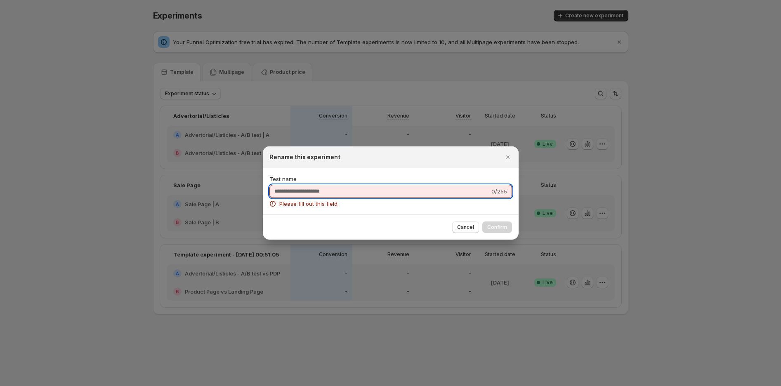
type input "*"
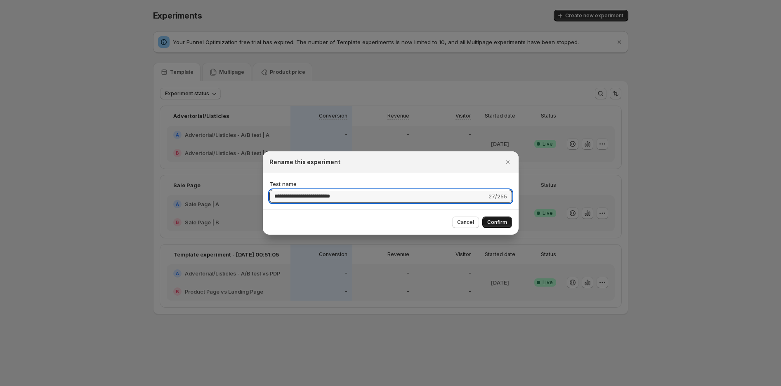
type input "**********"
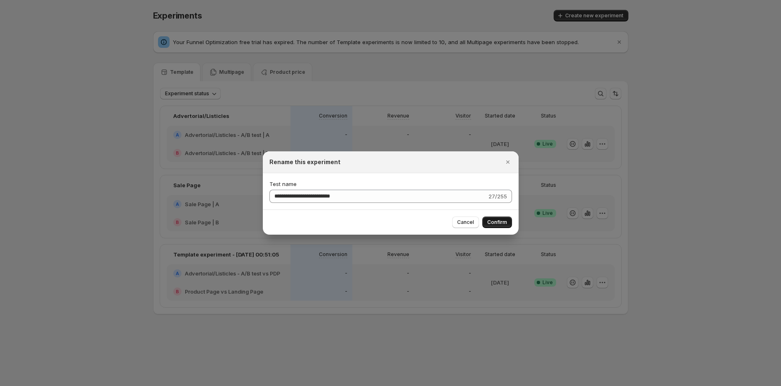
click at [492, 221] on span "Confirm" at bounding box center [497, 222] width 20 height 7
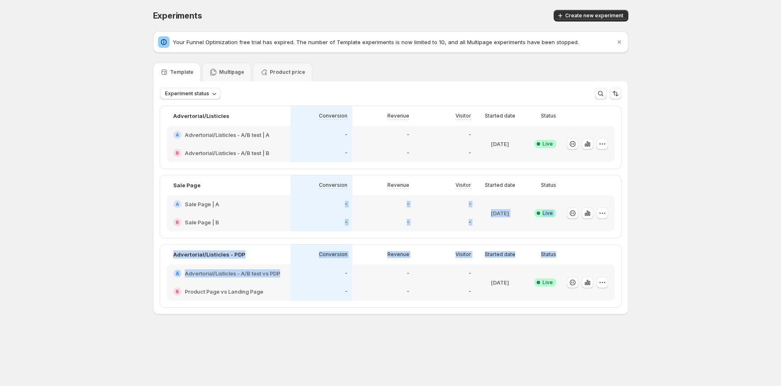
drag, startPoint x: 254, startPoint y: 228, endPoint x: 59, endPoint y: 354, distance: 231.8
click at [44, 366] on body "Experiments. This page is ready Experiments Create new experiment Your Funnel O…" at bounding box center [390, 193] width 781 height 386
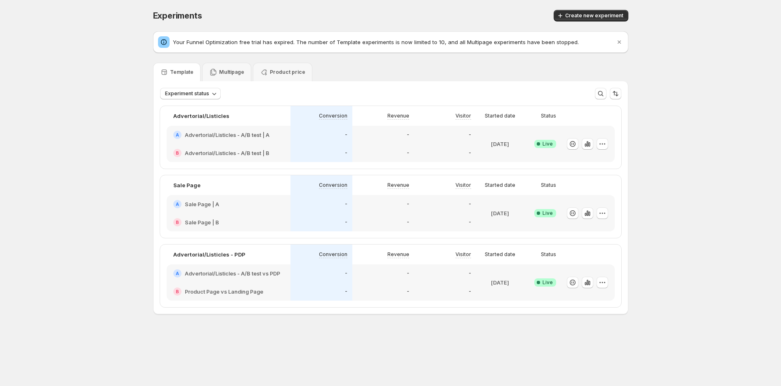
click at [110, 210] on div "Experiments. This page is ready Experiments Create new experiment Your Funnel O…" at bounding box center [390, 179] width 781 height 359
click at [428, 331] on div "Experiments. This page is ready Experiments Create new experiment Your Funnel O…" at bounding box center [390, 179] width 495 height 359
click at [607, 17] on span "Create new experiment" at bounding box center [594, 15] width 58 height 7
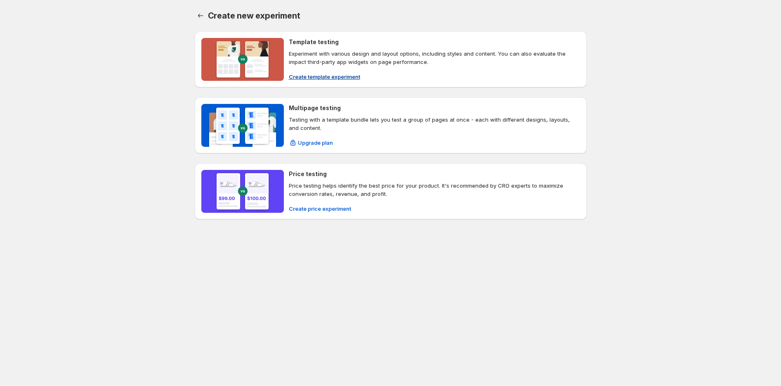
click at [331, 72] on button "Create template experiment" at bounding box center [324, 76] width 81 height 13
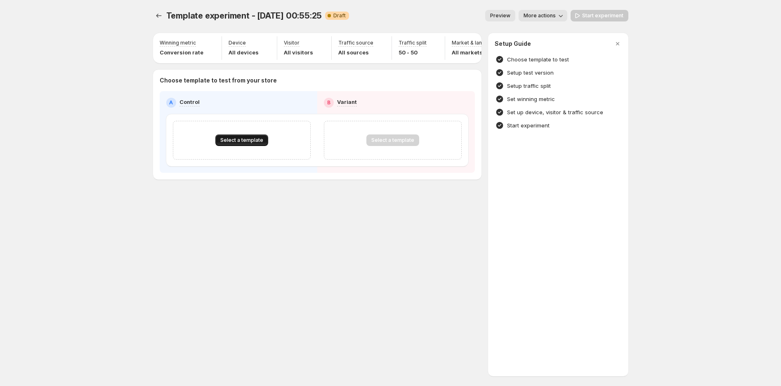
click at [241, 144] on span "Select a template" at bounding box center [241, 140] width 43 height 7
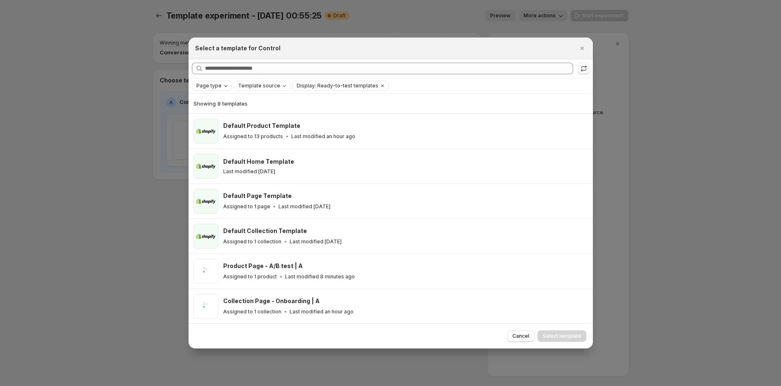
click at [220, 86] on span "Page type" at bounding box center [208, 86] width 25 height 7
click at [224, 121] on span "Product page" at bounding box center [225, 121] width 35 height 7
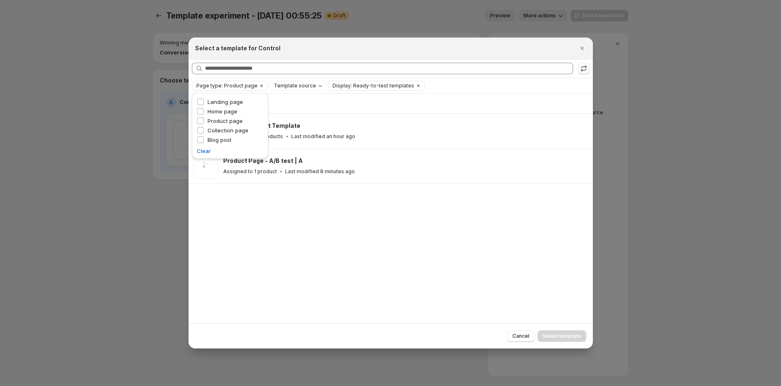
click at [354, 253] on div "Showing 2 templates Default Product Template Assigned to 13 products Last modif…" at bounding box center [391, 209] width 404 height 230
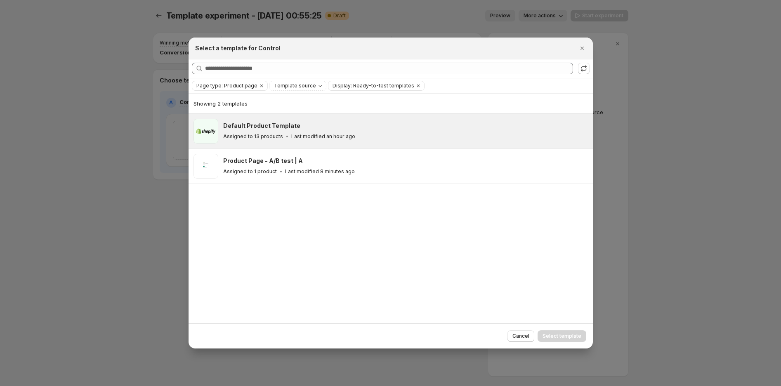
click at [377, 138] on div "Assigned to 13 products Last modified an hour ago" at bounding box center [404, 136] width 362 height 8
click at [553, 333] on button "Select template" at bounding box center [562, 337] width 49 height 12
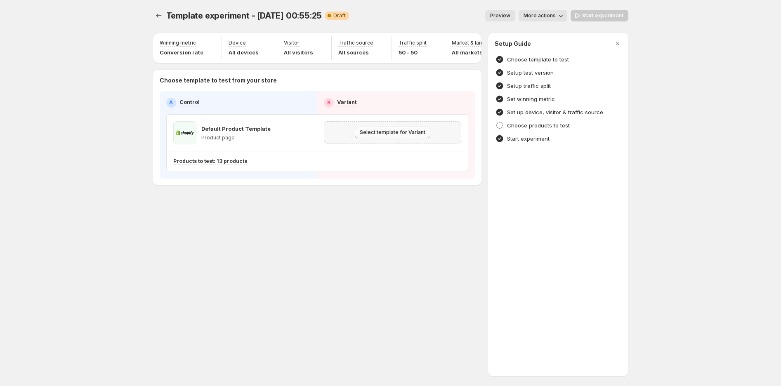
click at [395, 138] on button "Select template for Variant" at bounding box center [393, 133] width 76 height 12
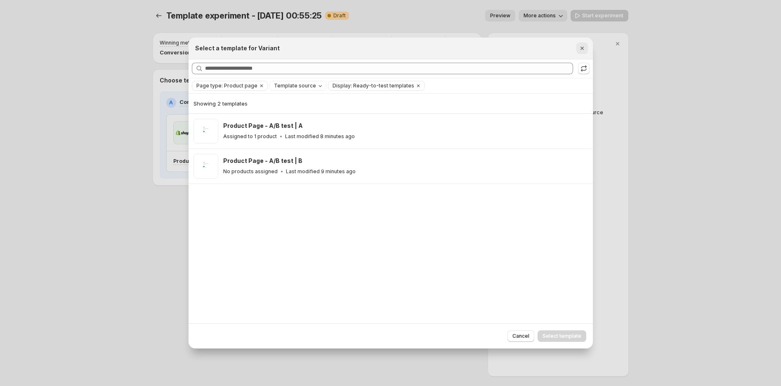
click at [580, 50] on icon "Close" at bounding box center [582, 48] width 8 height 8
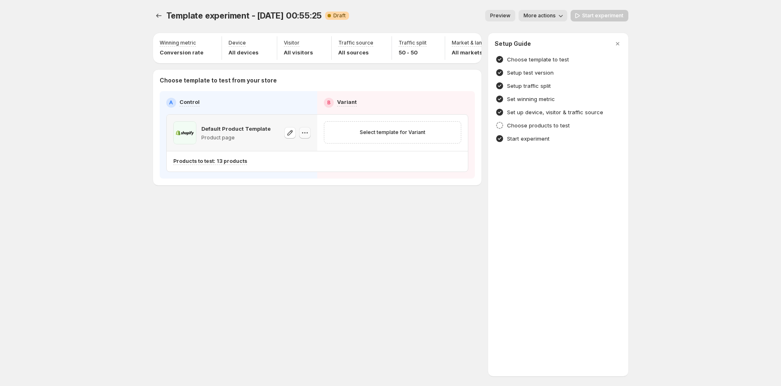
click at [302, 137] on icon "button" at bounding box center [305, 133] width 8 height 8
click at [312, 157] on span "Change template" at bounding box center [305, 154] width 45 height 7
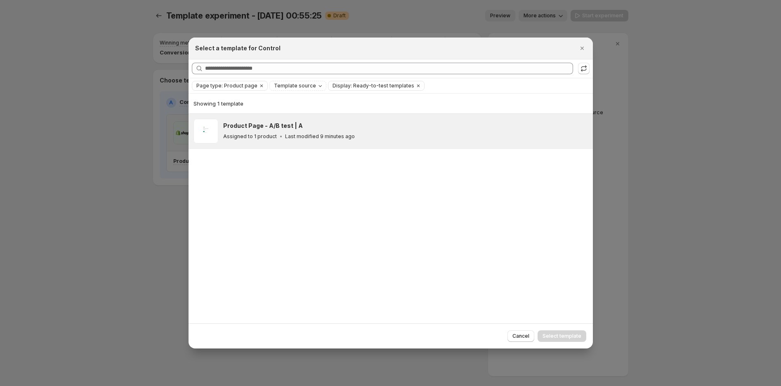
click at [285, 134] on p "Last modified 9 minutes ago" at bounding box center [320, 136] width 70 height 7
click at [562, 334] on span "Select template" at bounding box center [562, 336] width 39 height 7
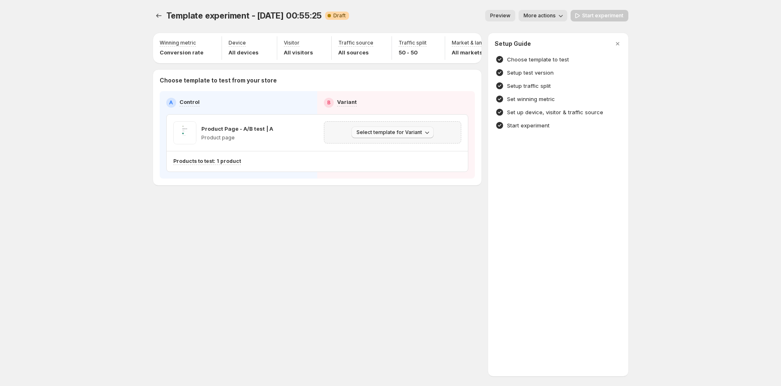
click at [405, 136] on span "Select template for Variant" at bounding box center [390, 132] width 66 height 7
click at [399, 149] on button "Select an existing template" at bounding box center [393, 153] width 89 height 13
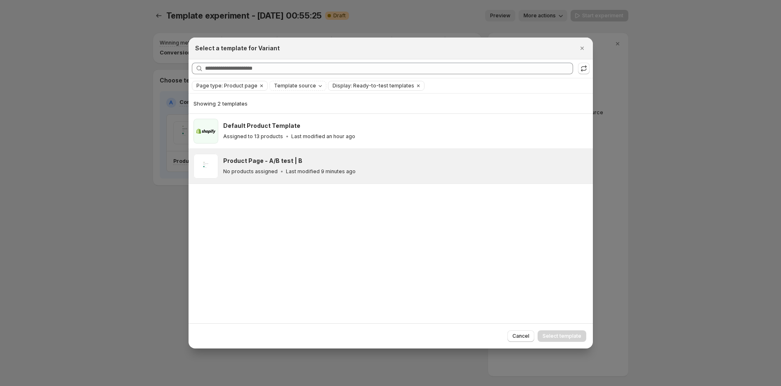
click at [365, 158] on div "Product Page - A/B test | B" at bounding box center [404, 161] width 362 height 8
click at [570, 335] on span "Select template" at bounding box center [562, 336] width 39 height 7
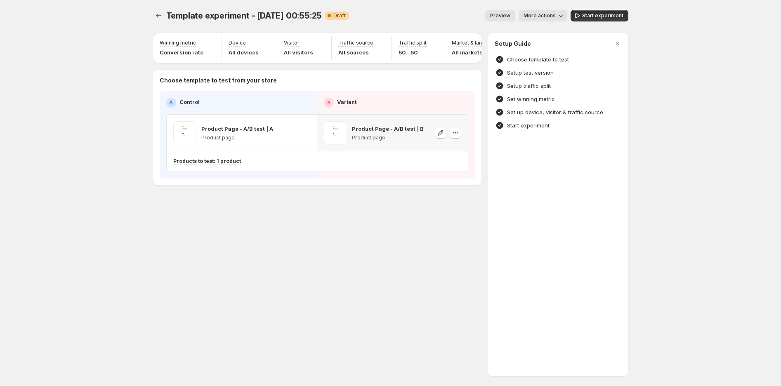
click at [303, 221] on div "Template experiment - [DATE] 00:55:25. This page is ready Template experiment -…" at bounding box center [390, 115] width 495 height 230
drag, startPoint x: 590, startPoint y: 16, endPoint x: 561, endPoint y: 27, distance: 30.8
click at [570, 40] on div "Template experiment - [DATE] 00:55:25. This page is ready Template experiment -…" at bounding box center [390, 115] width 495 height 230
click at [550, 17] on span "More actions" at bounding box center [540, 15] width 32 height 7
click at [543, 46] on span "Rename" at bounding box center [547, 46] width 21 height 7
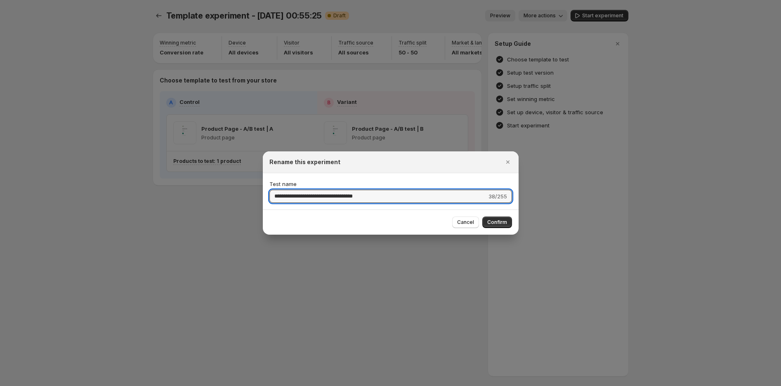
drag, startPoint x: 390, startPoint y: 200, endPoint x: 246, endPoint y: 195, distance: 144.5
click at [246, 386] on div "**********" at bounding box center [390, 386] width 781 height 0
type input "**********"
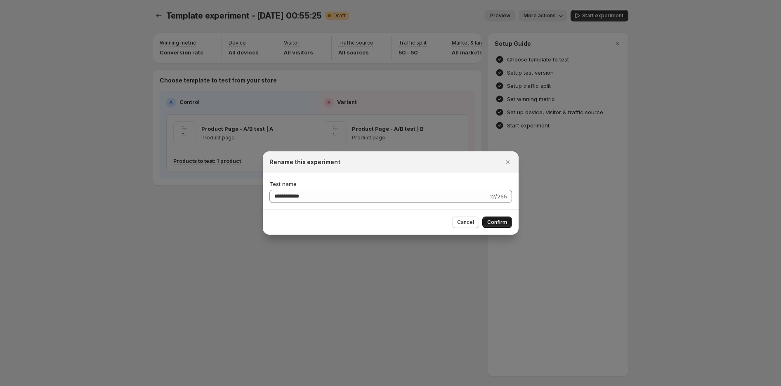
click at [492, 222] on span "Confirm" at bounding box center [497, 222] width 20 height 7
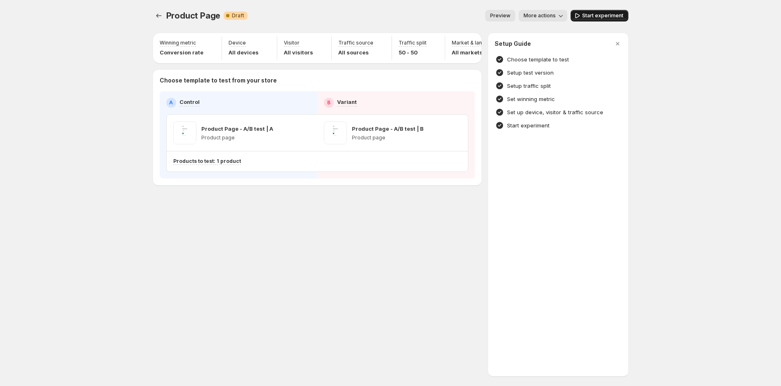
click at [602, 16] on span "Start experiment" at bounding box center [602, 15] width 41 height 7
click at [162, 19] on icon "Experiments" at bounding box center [159, 16] width 8 height 8
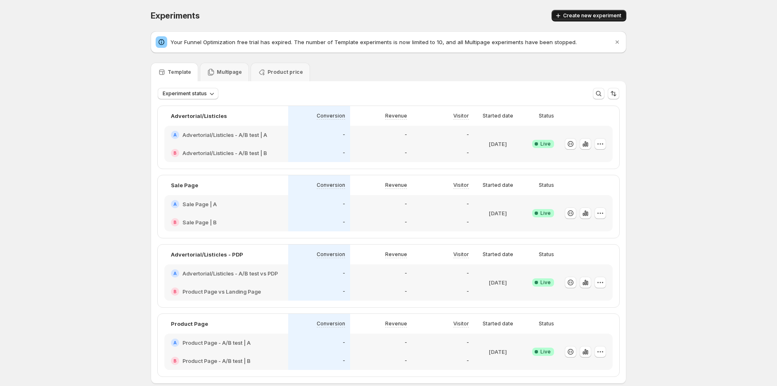
click at [602, 12] on span "Create new experiment" at bounding box center [592, 15] width 58 height 7
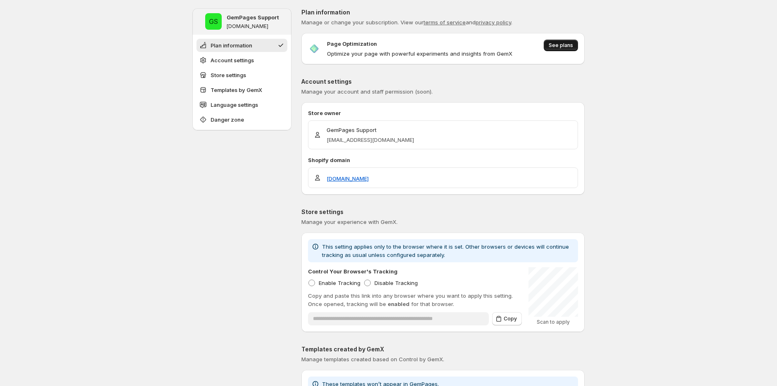
click at [573, 43] on span "See plans" at bounding box center [560, 45] width 24 height 7
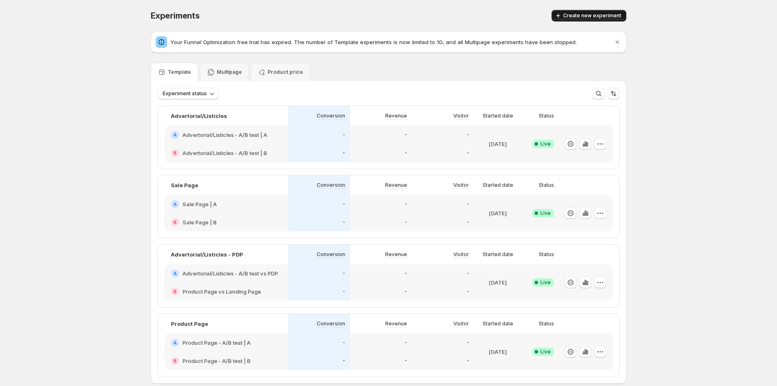
click at [604, 12] on span "Create new experiment" at bounding box center [592, 15] width 58 height 7
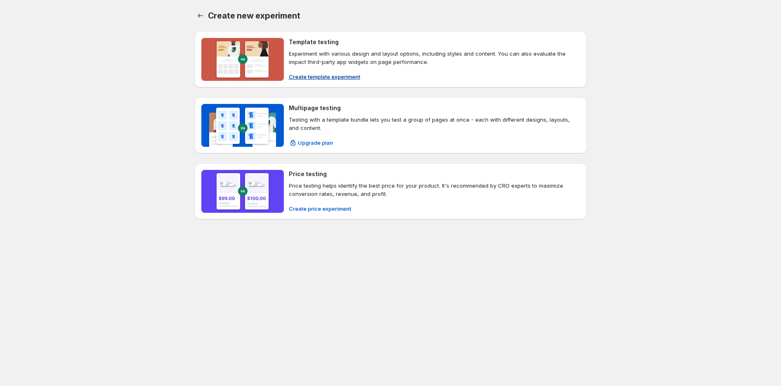
click at [323, 75] on span "Create template experiment" at bounding box center [324, 77] width 71 height 8
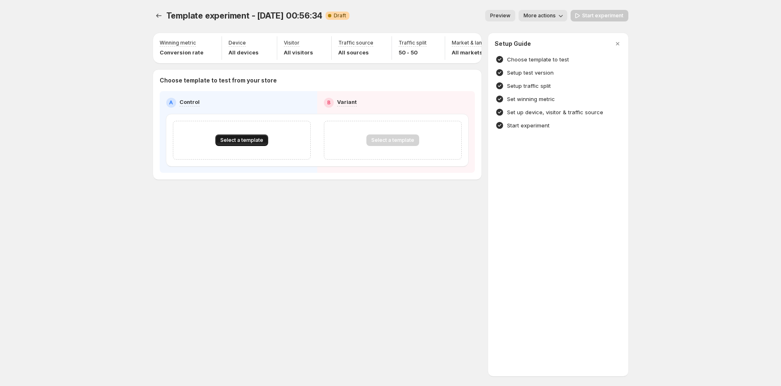
click at [236, 144] on span "Select a template" at bounding box center [241, 140] width 43 height 7
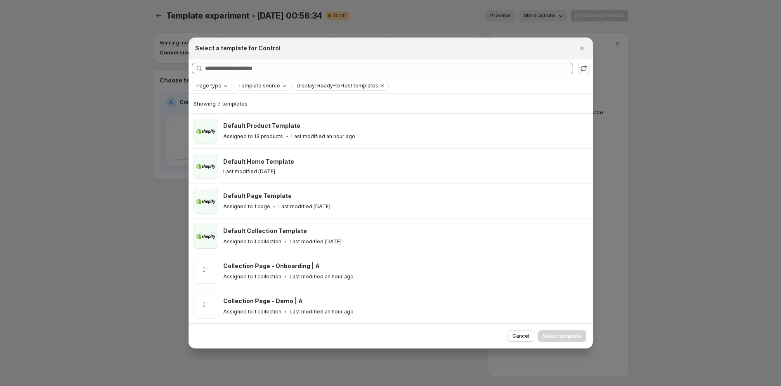
click at [212, 80] on div "Page type Template source Display: Ready-to-test templates Clear all" at bounding box center [391, 85] width 404 height 15
click at [212, 85] on span "Page type" at bounding box center [208, 86] width 25 height 7
click at [229, 111] on span "Home page" at bounding box center [223, 111] width 30 height 7
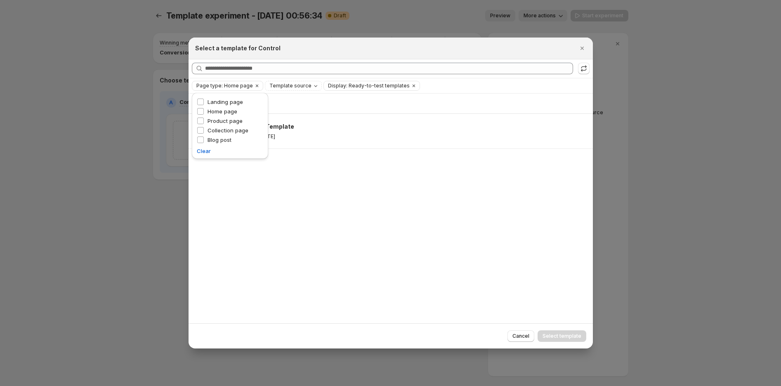
click at [298, 182] on div "Showing 1 template Default Home Template Last modified [DATE]" at bounding box center [391, 209] width 404 height 230
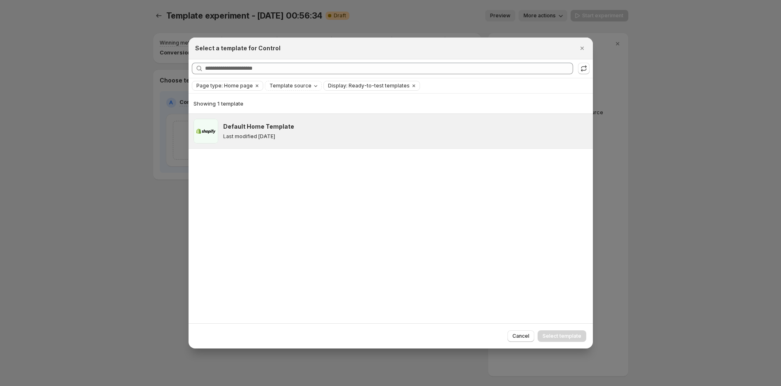
click at [316, 144] on div "Default Home Template Last modified [DATE]" at bounding box center [391, 131] width 404 height 35
click at [559, 338] on span "Select template" at bounding box center [562, 336] width 39 height 7
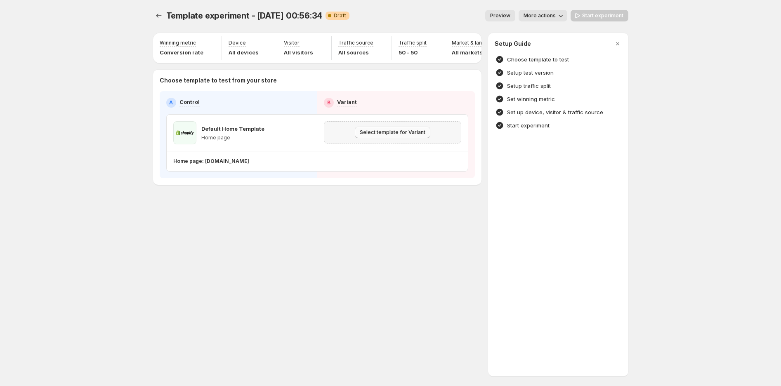
click at [401, 136] on span "Select template for Variant" at bounding box center [393, 132] width 66 height 7
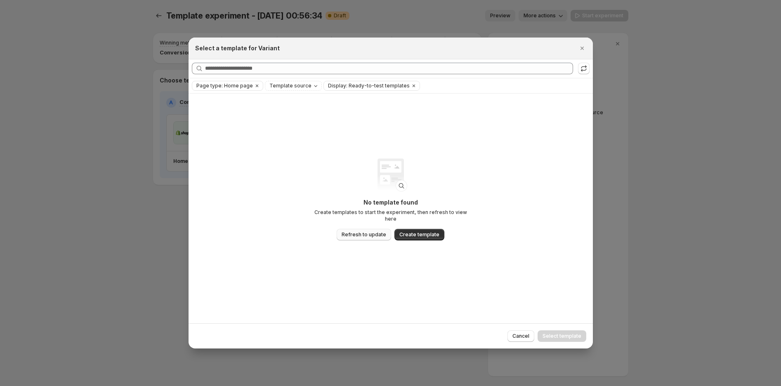
click at [364, 234] on span "Refresh to update" at bounding box center [364, 234] width 45 height 7
click at [587, 47] on button "Close" at bounding box center [582, 49] width 12 height 12
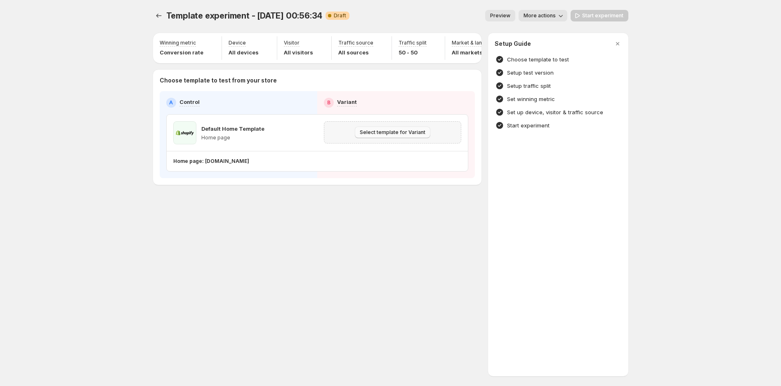
click at [395, 134] on span "Select template for Variant" at bounding box center [393, 132] width 66 height 7
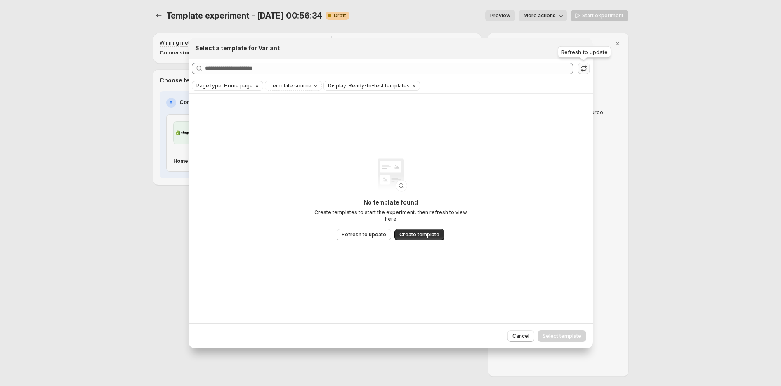
click at [584, 68] on icon ":rq9:" at bounding box center [584, 68] width 8 height 8
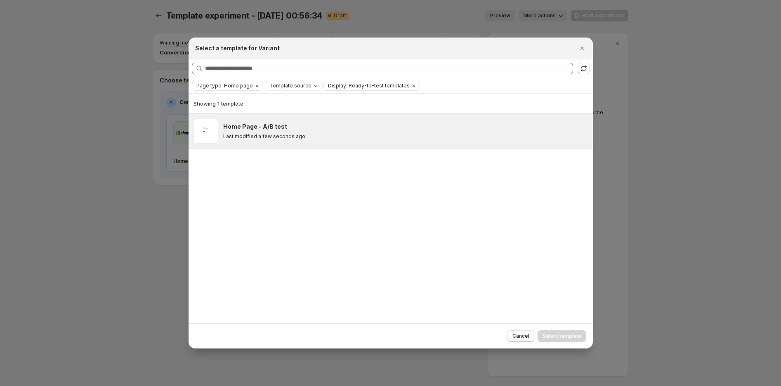
click at [246, 130] on h3 "Home Page - A/B test" at bounding box center [255, 127] width 64 height 8
click at [553, 335] on span "Select template" at bounding box center [562, 336] width 39 height 7
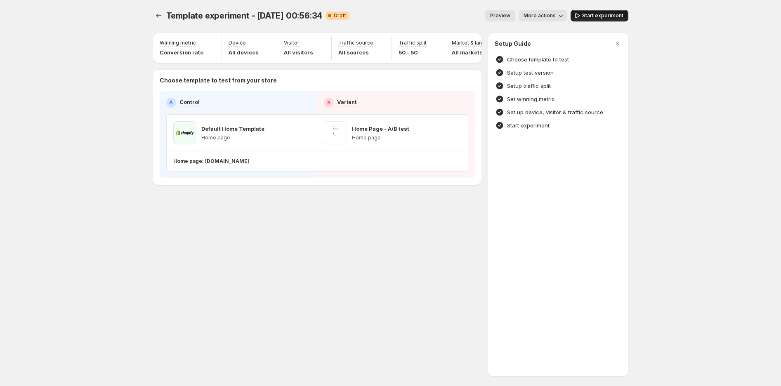
click at [595, 16] on span "Start experiment" at bounding box center [602, 15] width 41 height 7
click at [159, 14] on icon "Experiments" at bounding box center [159, 16] width 8 height 8
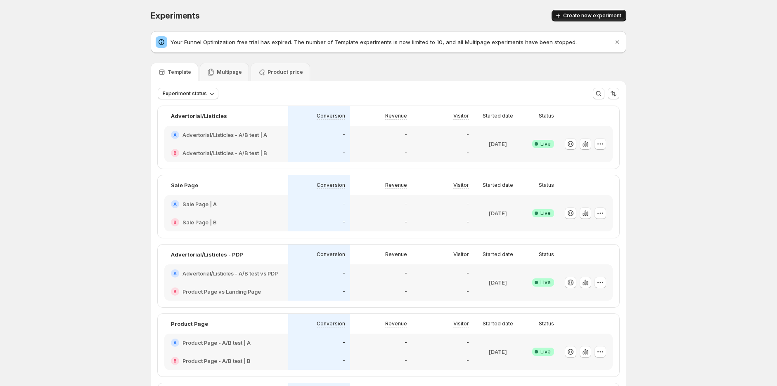
click at [574, 16] on span "Create new experiment" at bounding box center [592, 15] width 58 height 7
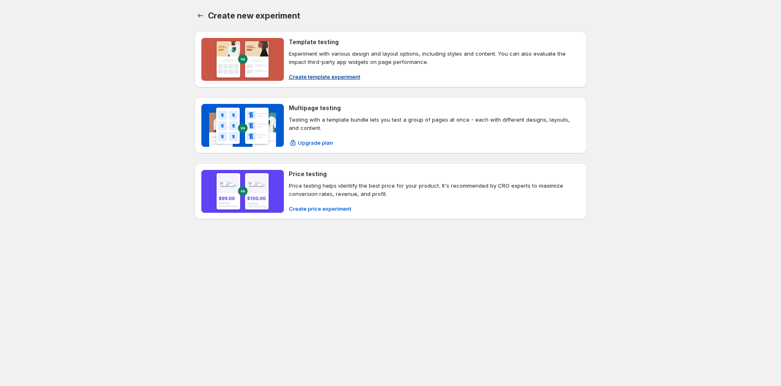
click at [308, 71] on button "Create template experiment" at bounding box center [324, 76] width 81 height 13
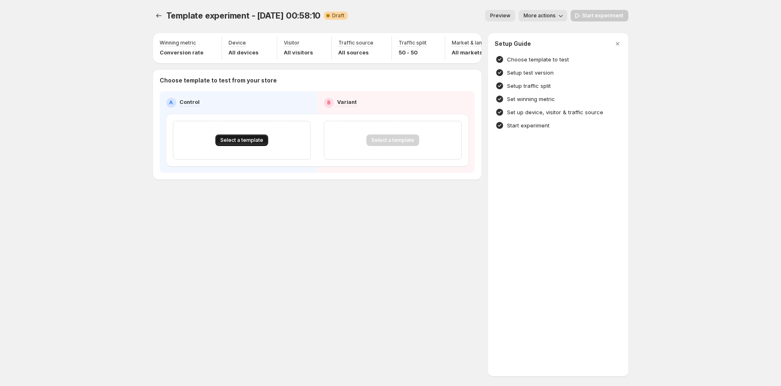
click at [233, 142] on span "Select a template" at bounding box center [241, 140] width 43 height 7
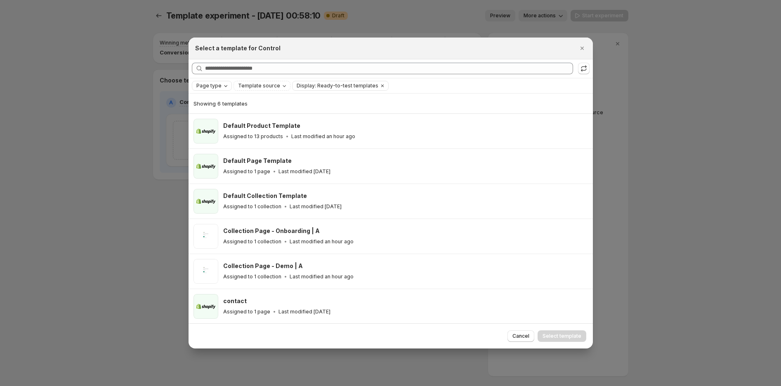
click at [213, 87] on span "Page type" at bounding box center [208, 86] width 25 height 7
click at [232, 122] on span "Product page" at bounding box center [225, 121] width 35 height 7
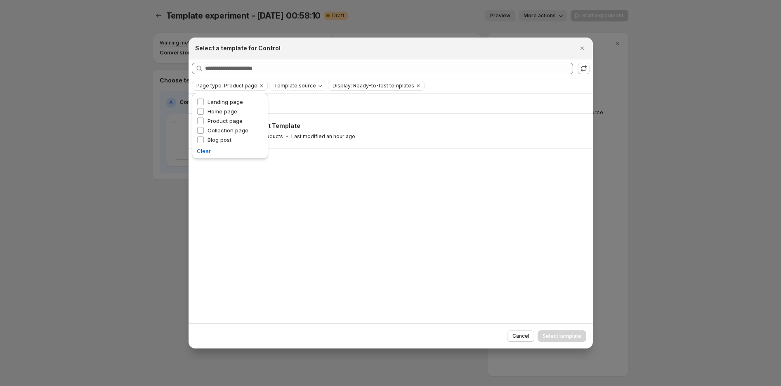
click at [326, 61] on div "Searching all templates" at bounding box center [391, 68] width 404 height 19
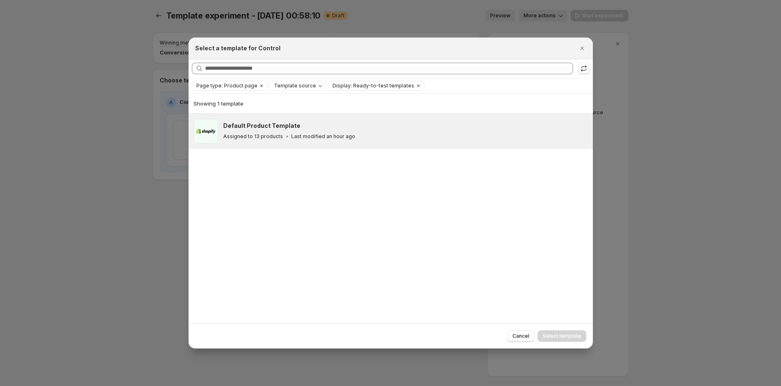
click at [331, 135] on p "Last modified an hour ago" at bounding box center [323, 136] width 64 height 7
click at [568, 335] on span "Select template" at bounding box center [562, 336] width 39 height 7
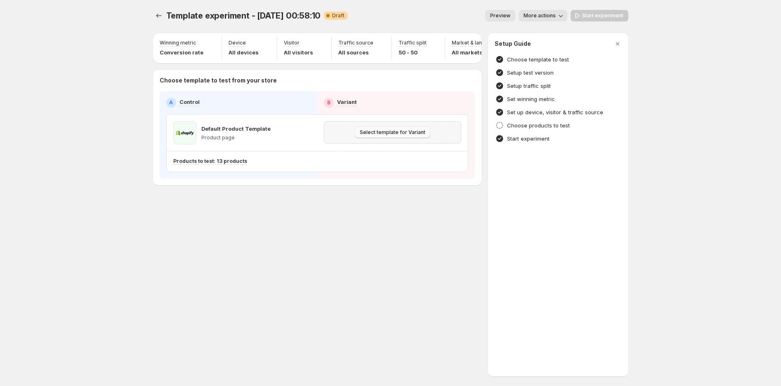
click at [398, 138] on button "Select template for Variant" at bounding box center [393, 133] width 76 height 12
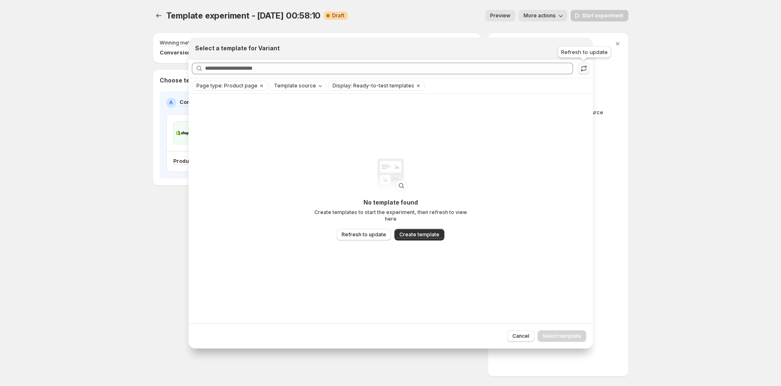
click at [584, 70] on icon ":r10e:" at bounding box center [584, 68] width 8 height 8
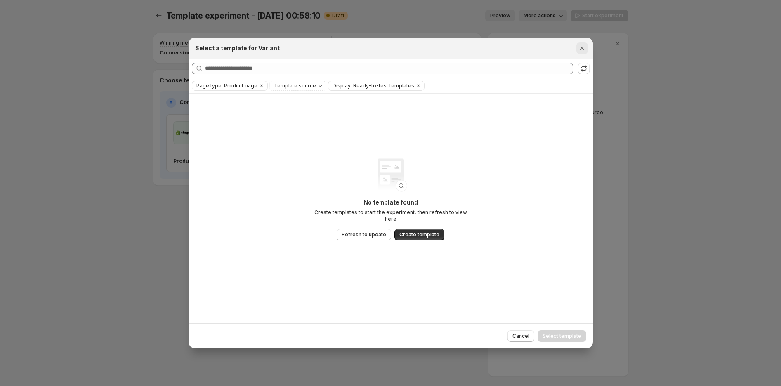
click at [583, 49] on icon "Close" at bounding box center [581, 48] width 3 height 3
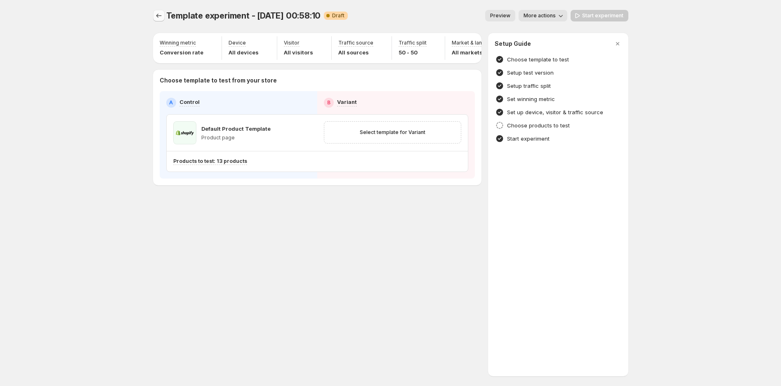
click at [159, 19] on icon "Experiments" at bounding box center [159, 16] width 8 height 8
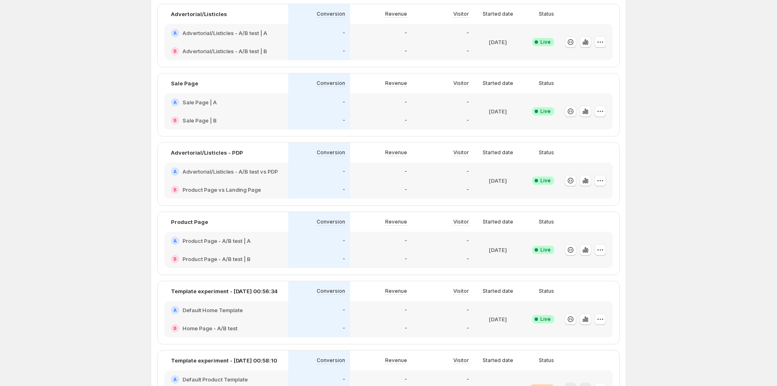
scroll to position [180, 0]
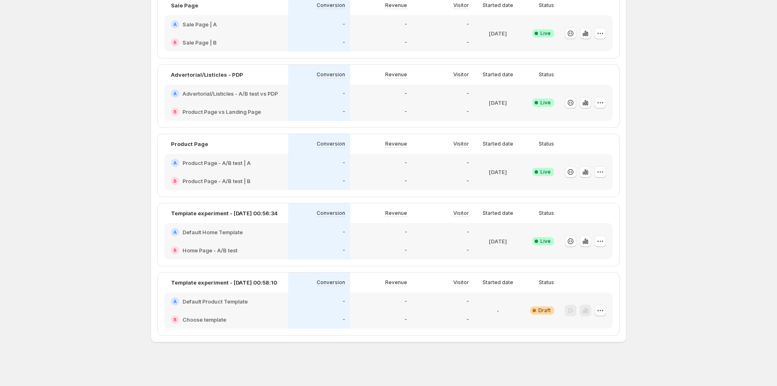
click at [604, 309] on icon "button" at bounding box center [600, 311] width 8 height 8
click at [593, 294] on span "Delete" at bounding box center [587, 294] width 17 height 7
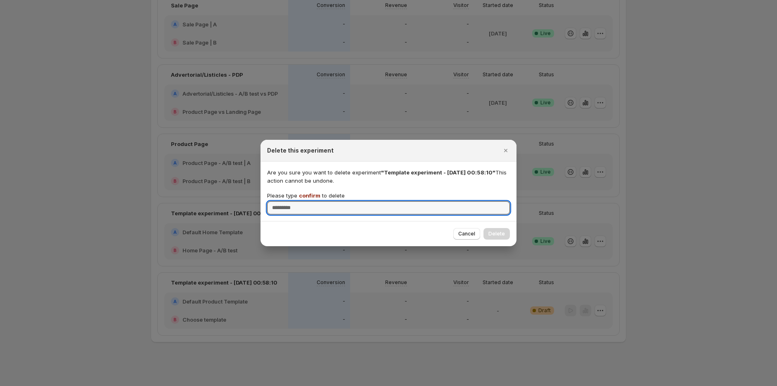
click at [307, 195] on span "confirm" at bounding box center [309, 195] width 21 height 7
click at [307, 201] on input "Please type confirm to delete" at bounding box center [388, 207] width 243 height 13
click at [307, 195] on span "confirm" at bounding box center [309, 195] width 21 height 7
click at [307, 201] on input "Please type confirm to delete" at bounding box center [388, 207] width 243 height 13
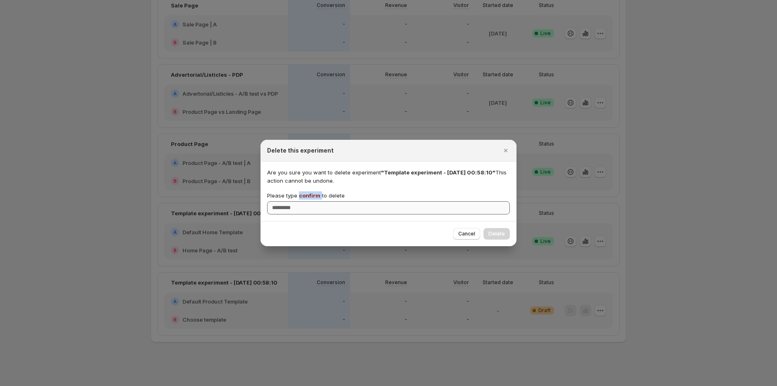
copy p "confirm"
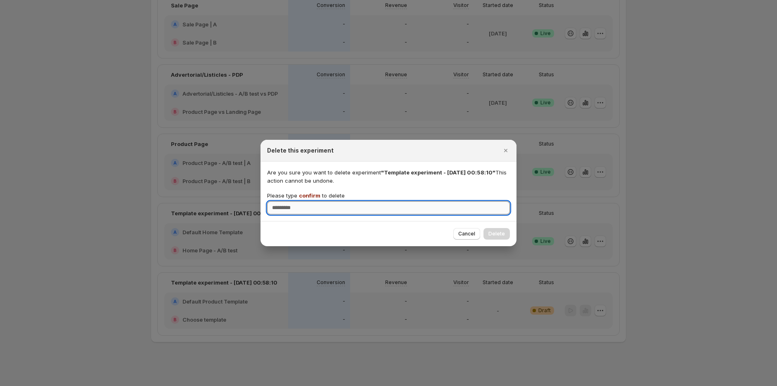
click at [303, 209] on input "Please type confirm to delete" at bounding box center [388, 207] width 243 height 13
paste input "*******"
type input "*******"
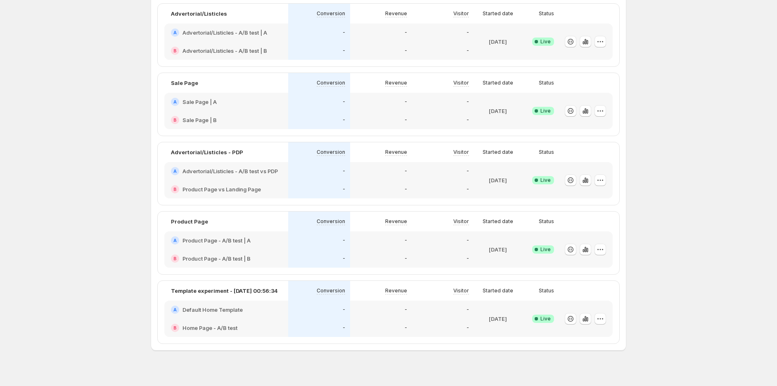
scroll to position [111, 0]
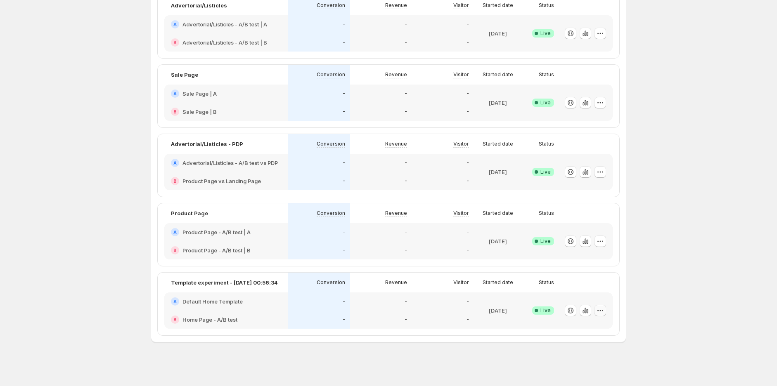
click at [603, 310] on icon "button" at bounding box center [600, 311] width 8 height 8
click at [579, 243] on span "Rename" at bounding box center [577, 244] width 21 height 7
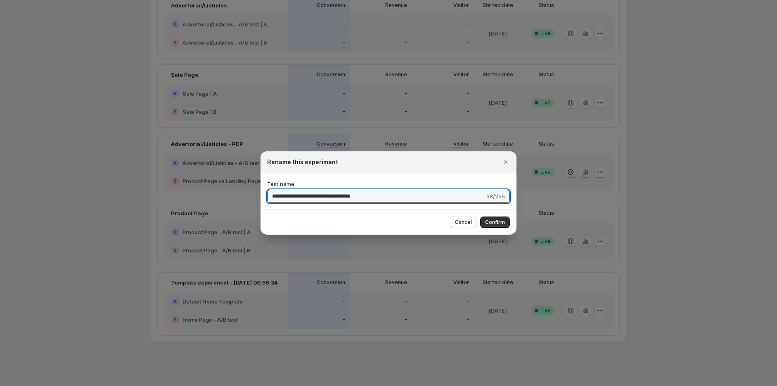
drag, startPoint x: 394, startPoint y: 195, endPoint x: 248, endPoint y: 195, distance: 146.5
click at [248, 386] on div "**********" at bounding box center [388, 387] width 777 height 0
type input "*********"
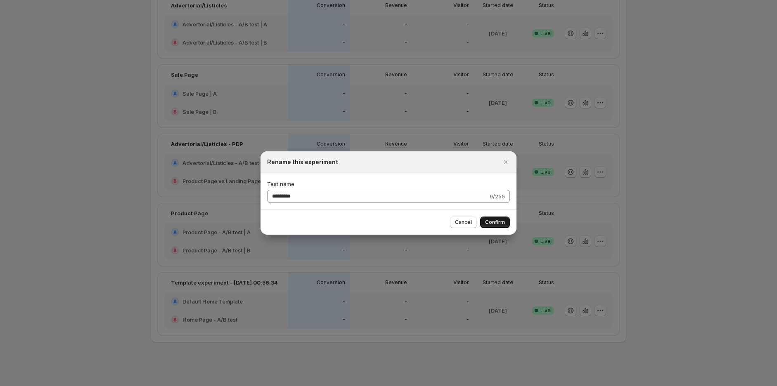
click at [501, 218] on button "Confirm" at bounding box center [495, 223] width 30 height 12
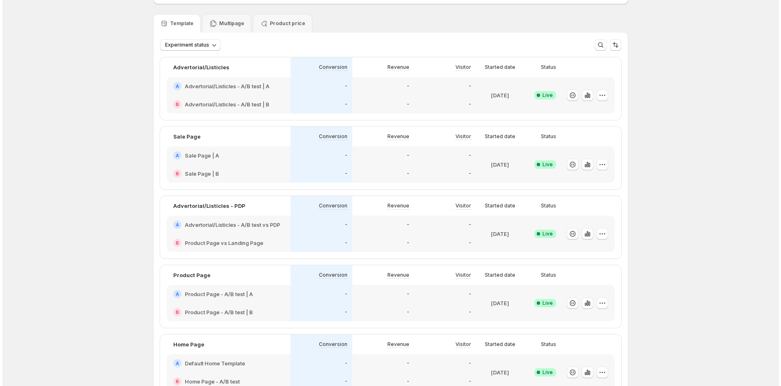
scroll to position [0, 0]
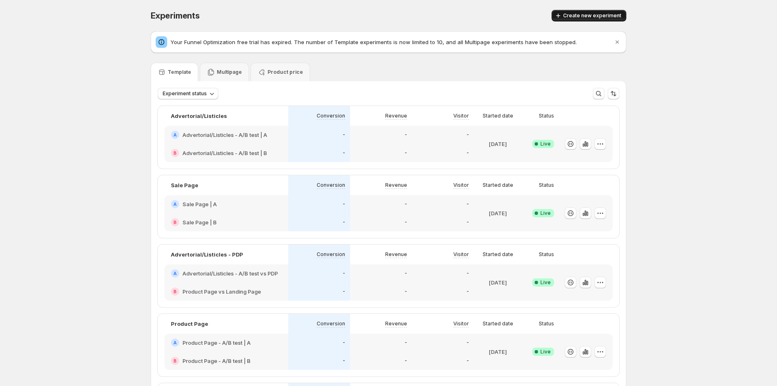
click at [590, 18] on span "Create new experiment" at bounding box center [592, 15] width 58 height 7
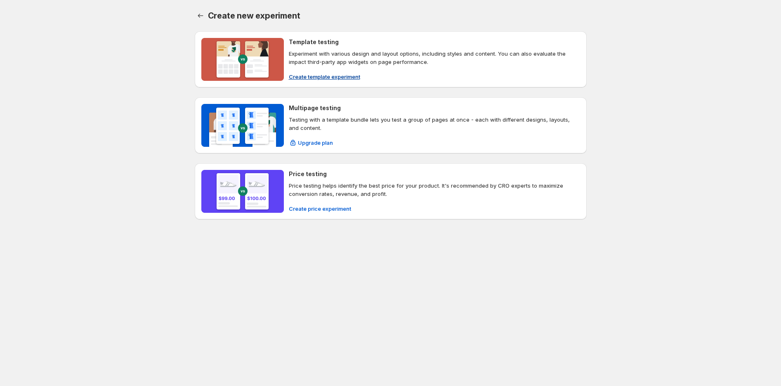
click at [324, 68] on div "Template testing Experiment with various design and layout options, including s…" at bounding box center [434, 59] width 291 height 43
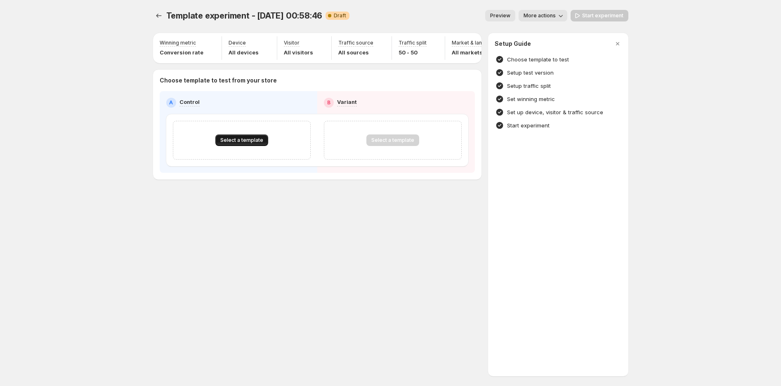
click at [228, 144] on span "Select a template" at bounding box center [241, 140] width 43 height 7
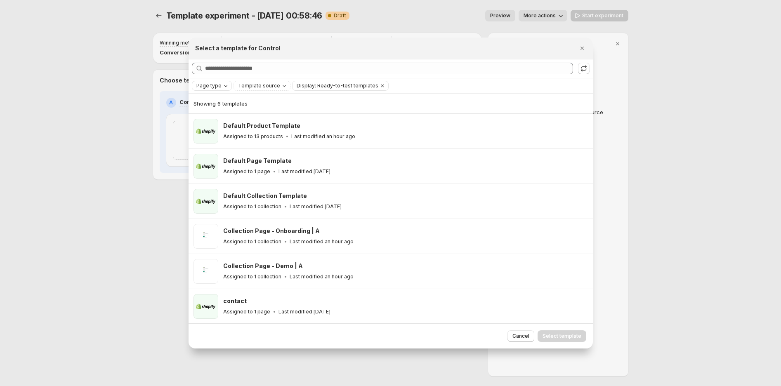
click at [226, 88] on icon "Page type" at bounding box center [225, 86] width 7 height 7
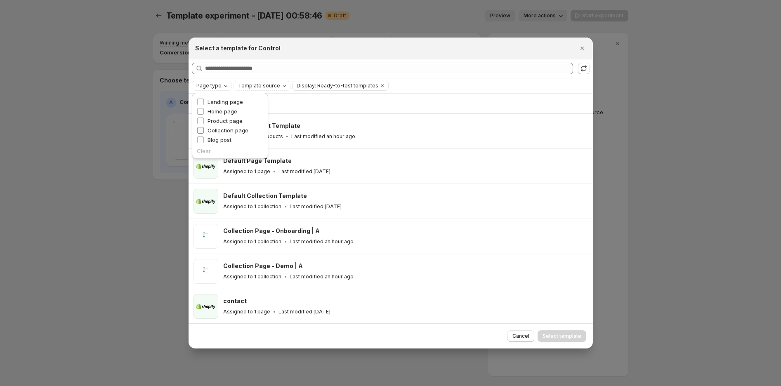
click at [227, 130] on span "Collection page" at bounding box center [228, 130] width 41 height 7
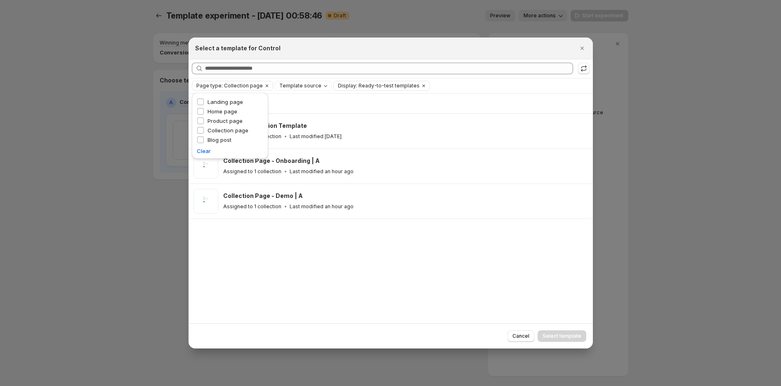
click at [307, 278] on div "Showing 3 templates Default Collection Template Assigned to 1 collection Last m…" at bounding box center [391, 209] width 404 height 230
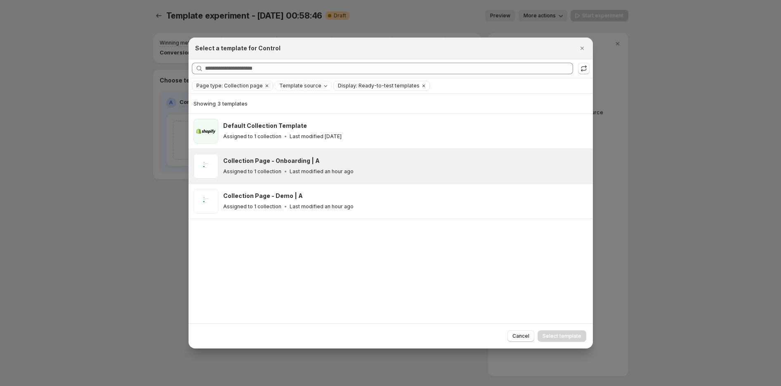
click at [308, 168] on div "Assigned to 1 collection Last modified an hour ago" at bounding box center [404, 172] width 362 height 8
click at [562, 338] on span "Select template" at bounding box center [562, 336] width 39 height 7
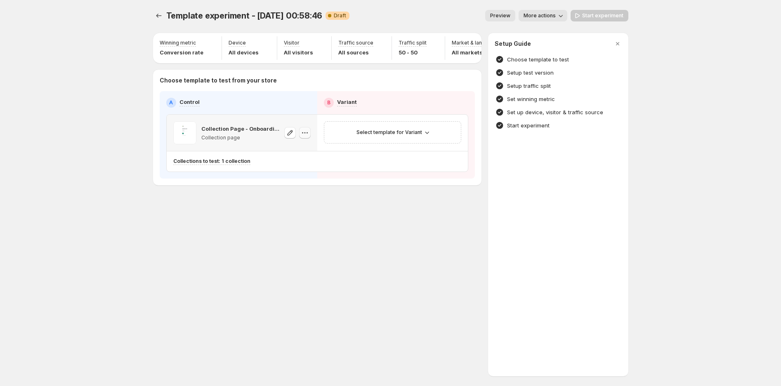
click at [302, 137] on icon "button" at bounding box center [305, 133] width 8 height 8
click at [310, 154] on span "Change template" at bounding box center [306, 154] width 45 height 7
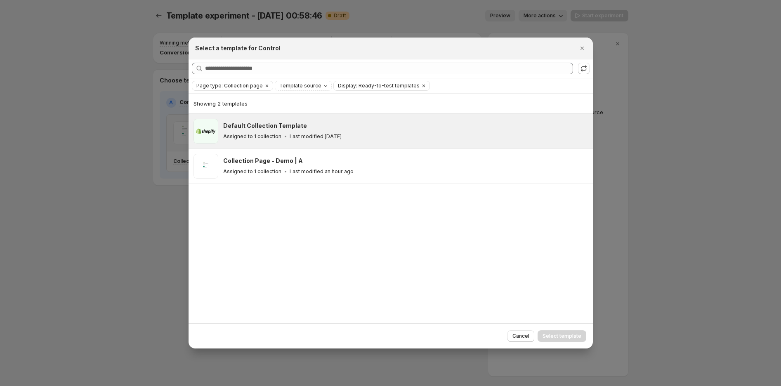
click at [263, 130] on h3 "Default Collection Template" at bounding box center [265, 126] width 84 height 8
click at [553, 333] on button "Select template" at bounding box center [562, 337] width 49 height 12
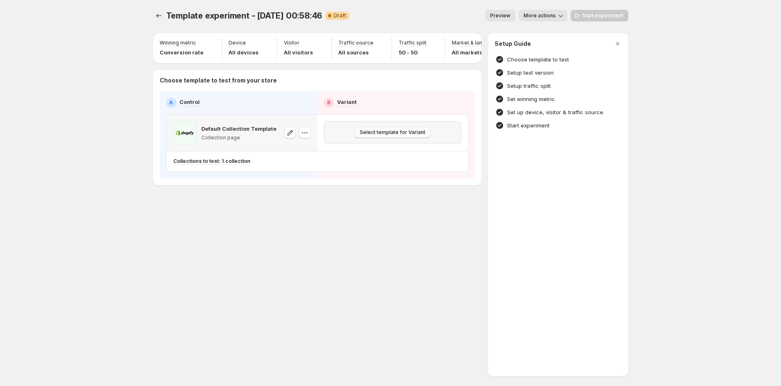
click at [406, 136] on span "Select template for Variant" at bounding box center [393, 132] width 66 height 7
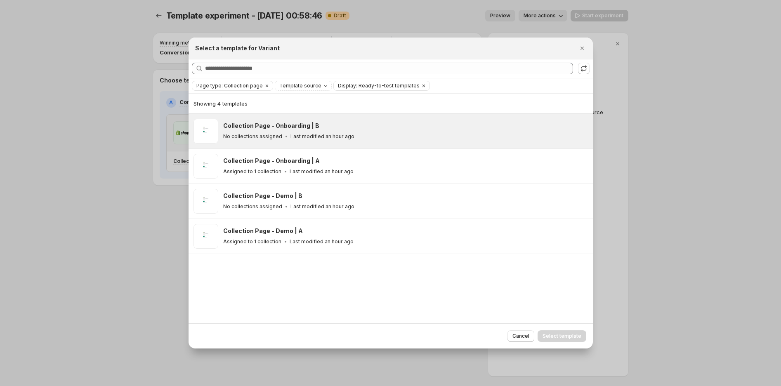
click at [399, 139] on div "No collections assigned Last modified an hour ago" at bounding box center [404, 136] width 362 height 8
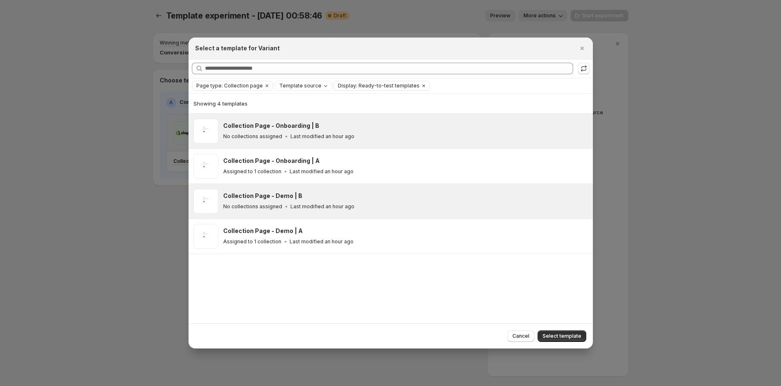
click at [372, 205] on div "No collections assigned Last modified an hour ago" at bounding box center [404, 207] width 362 height 8
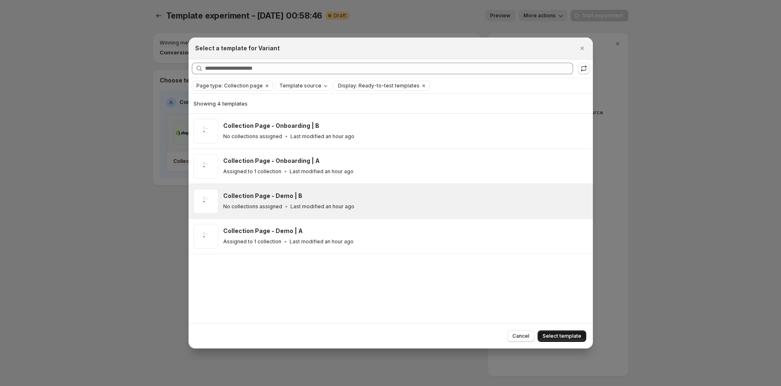
click at [574, 333] on button "Select template" at bounding box center [562, 337] width 49 height 12
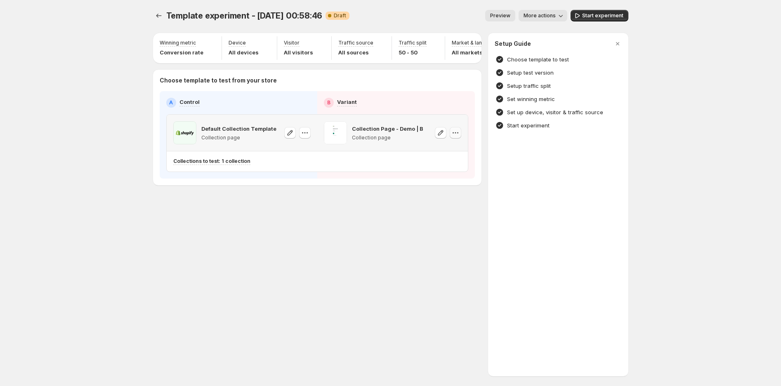
click at [456, 137] on icon "button" at bounding box center [455, 133] width 8 height 8
click at [455, 155] on span "Change template" at bounding box center [456, 154] width 45 height 7
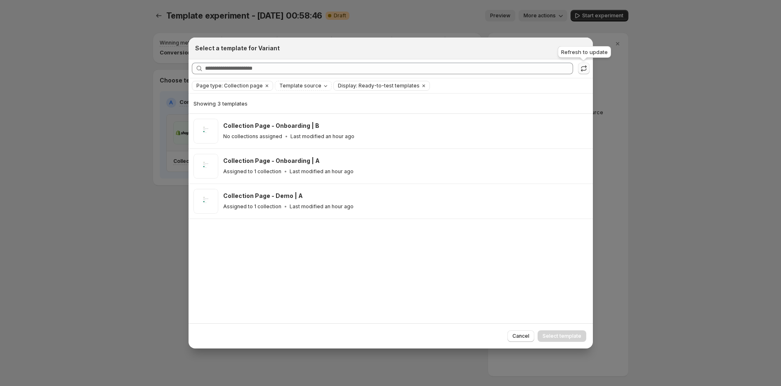
click at [583, 69] on icon ":r160:" at bounding box center [584, 68] width 8 height 8
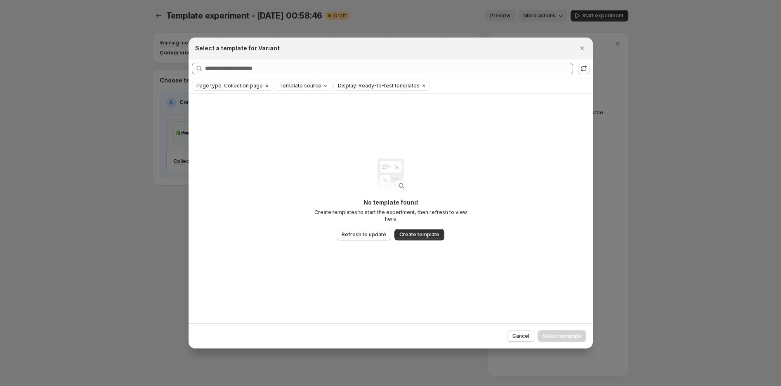
click at [265, 85] on icon "Clear" at bounding box center [267, 86] width 7 height 7
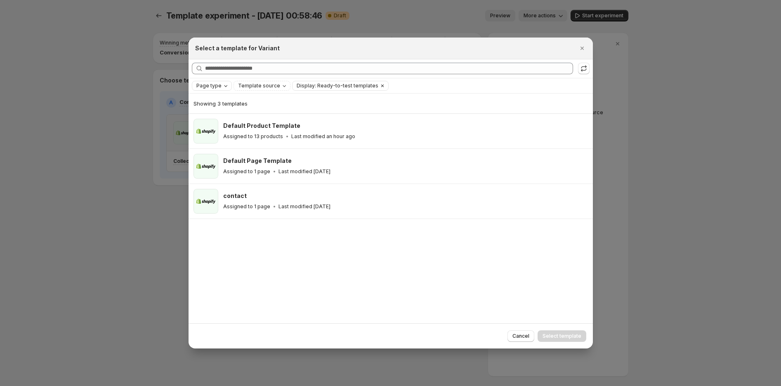
click at [379, 87] on icon "Clear" at bounding box center [382, 86] width 7 height 7
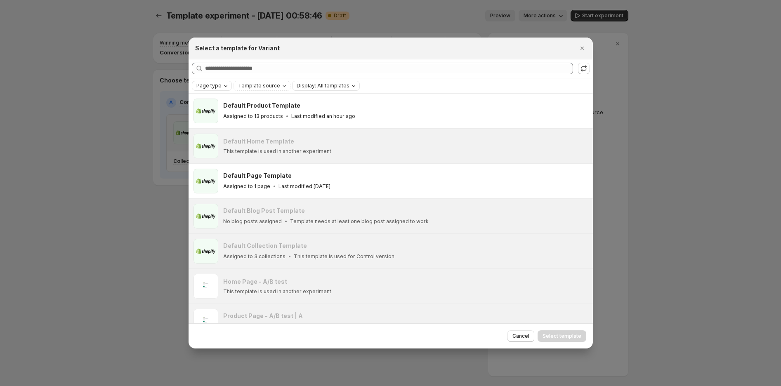
click at [581, 50] on icon "Close" at bounding box center [582, 48] width 8 height 8
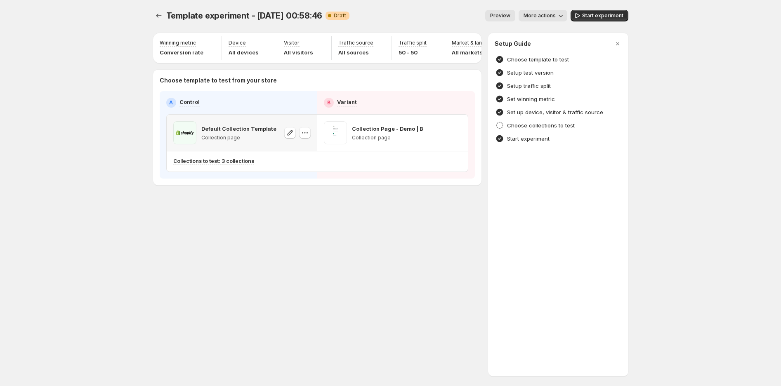
click at [374, 230] on div "Template experiment - [DATE] 00:58:46. This page is ready Template experiment -…" at bounding box center [390, 115] width 495 height 230
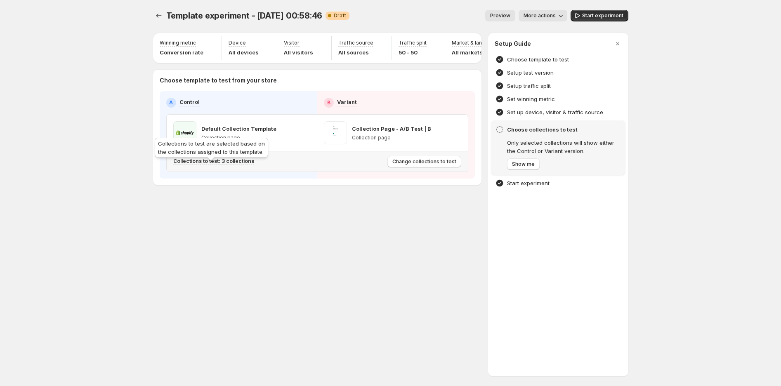
click at [231, 165] on p "Collections to test: 3 collections" at bounding box center [213, 161] width 81 height 7
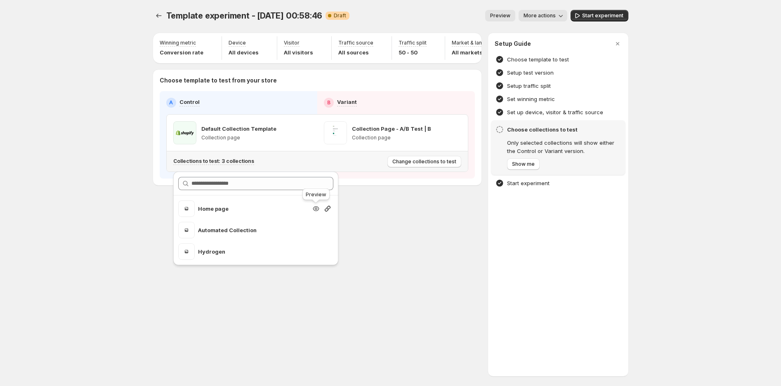
click at [315, 208] on icon "button" at bounding box center [316, 209] width 2 height 2
click at [595, 10] on button "Start experiment" at bounding box center [600, 16] width 58 height 12
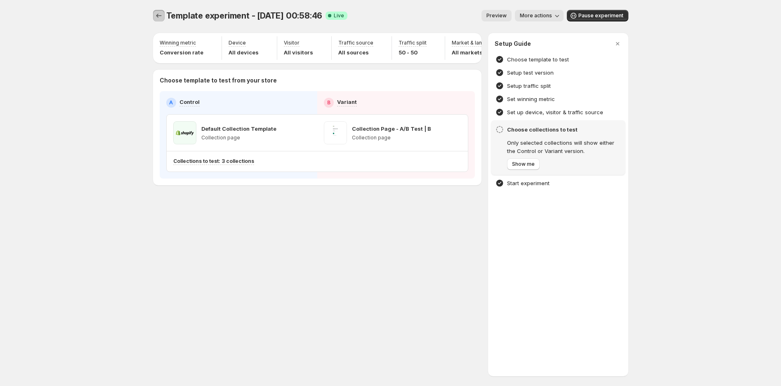
click at [158, 13] on icon "Experiments" at bounding box center [159, 16] width 8 height 8
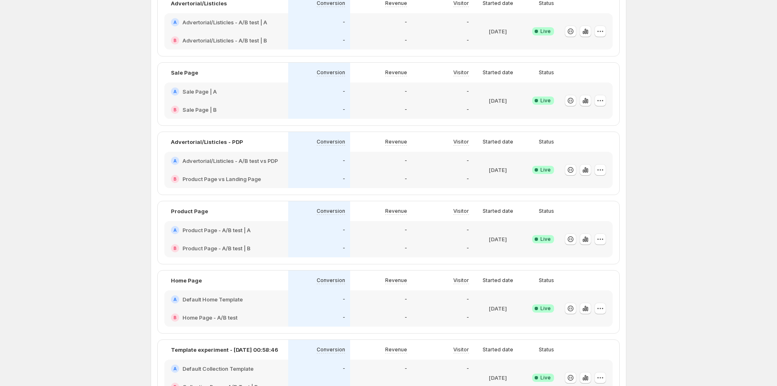
scroll to position [180, 0]
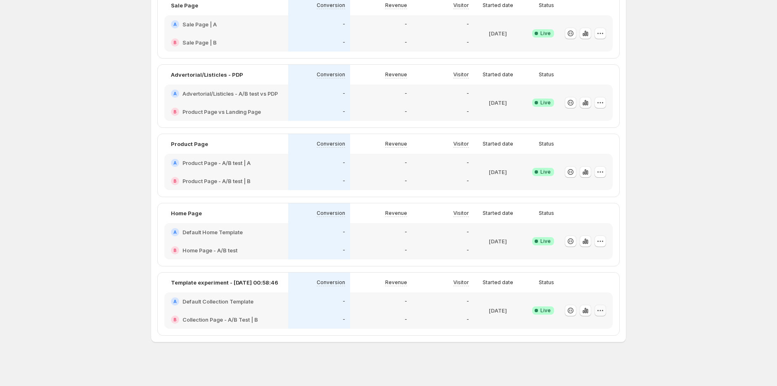
click at [604, 313] on icon "button" at bounding box center [600, 311] width 8 height 8
click at [572, 245] on span "Rename" at bounding box center [577, 244] width 21 height 7
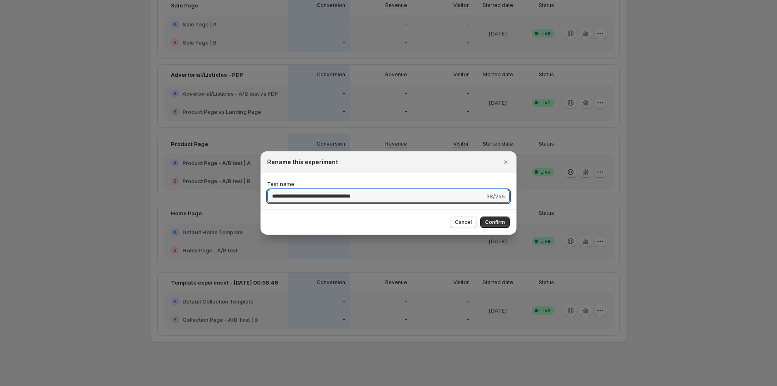
drag, startPoint x: 388, startPoint y: 195, endPoint x: 242, endPoint y: 198, distance: 146.1
click at [242, 386] on div "**********" at bounding box center [388, 387] width 777 height 0
type input "**********"
click at [497, 221] on span "Confirm" at bounding box center [495, 222] width 20 height 7
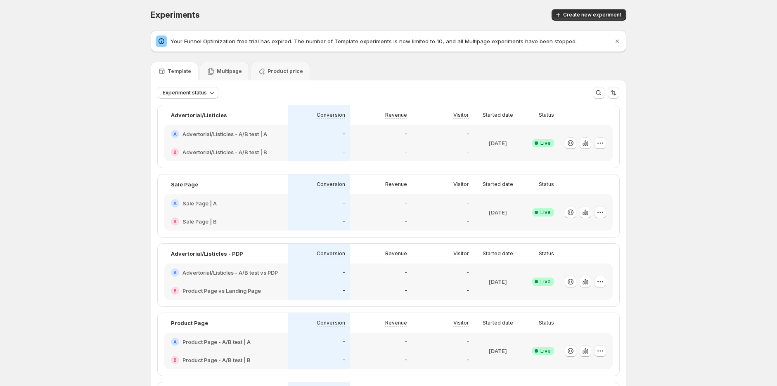
scroll to position [0, 0]
click at [241, 70] on p "Multipage" at bounding box center [229, 72] width 25 height 7
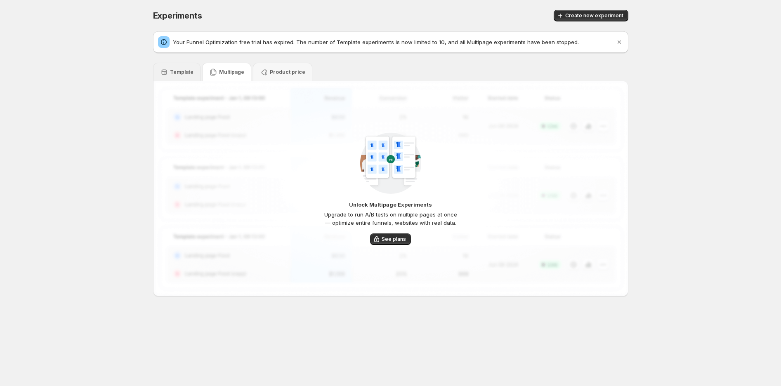
click at [188, 76] on div "Template" at bounding box center [176, 72] width 33 height 8
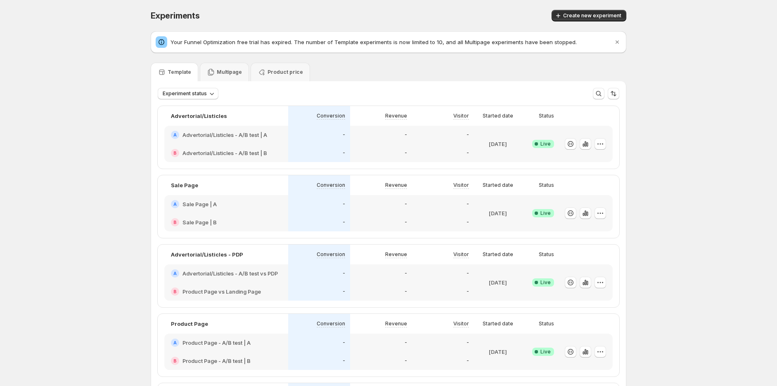
click at [439, 68] on div "Template Multipage Product price" at bounding box center [388, 72] width 475 height 19
click at [243, 73] on div "Multipage" at bounding box center [224, 72] width 49 height 19
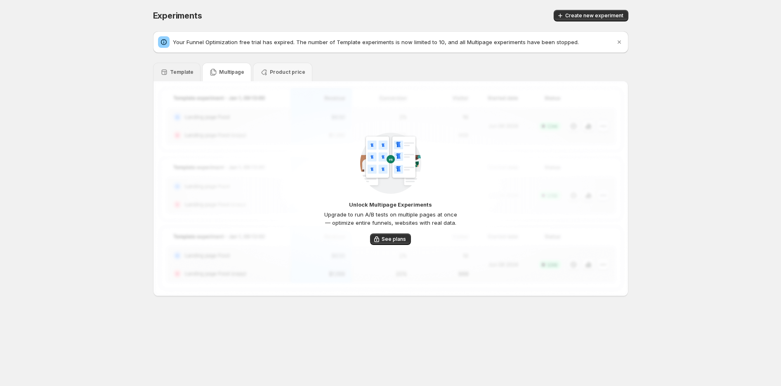
click at [178, 73] on p "Template" at bounding box center [182, 72] width 24 height 7
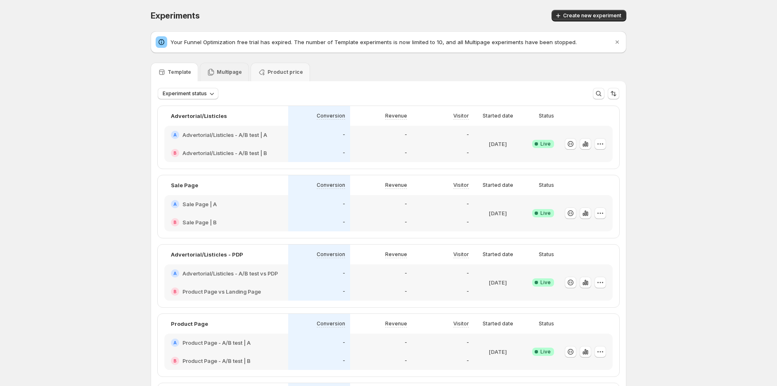
click at [215, 68] on icon at bounding box center [211, 72] width 8 height 8
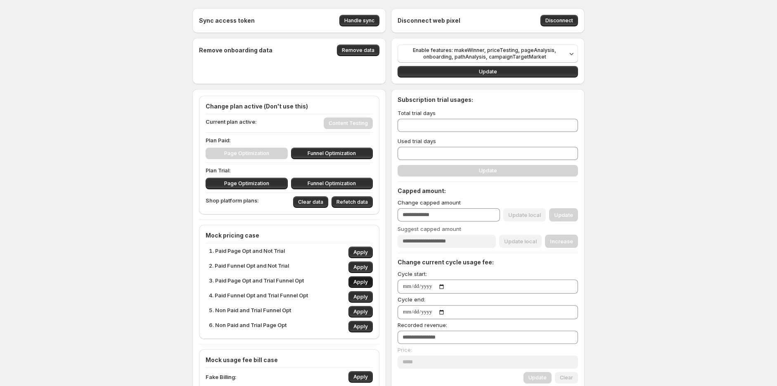
click at [364, 284] on span "Apply" at bounding box center [360, 282] width 14 height 7
type input "**"
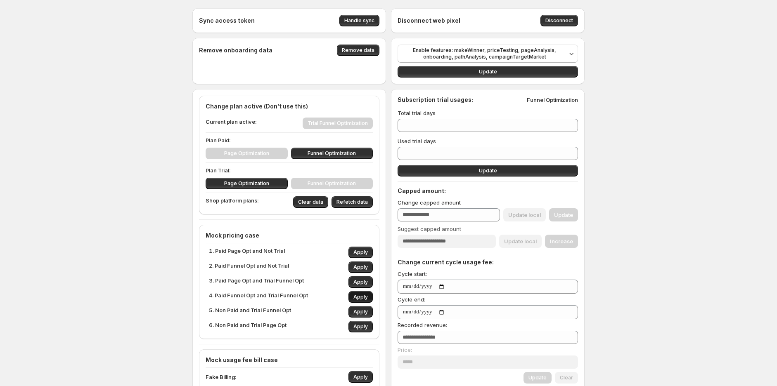
click at [361, 293] on button "Apply" at bounding box center [360, 297] width 24 height 12
type input "***"
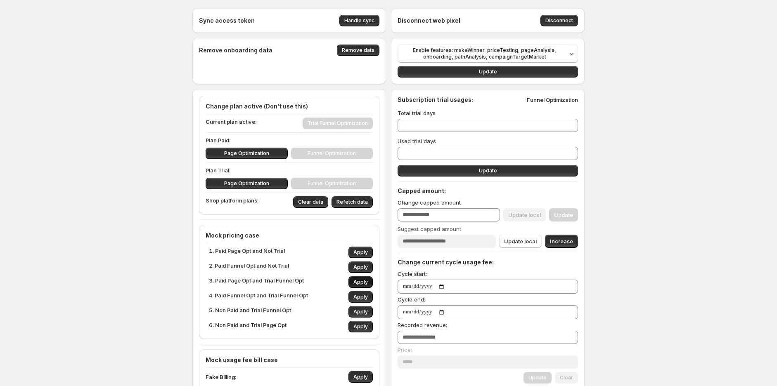
click at [363, 281] on span "Apply" at bounding box center [360, 282] width 14 height 7
type input "*"
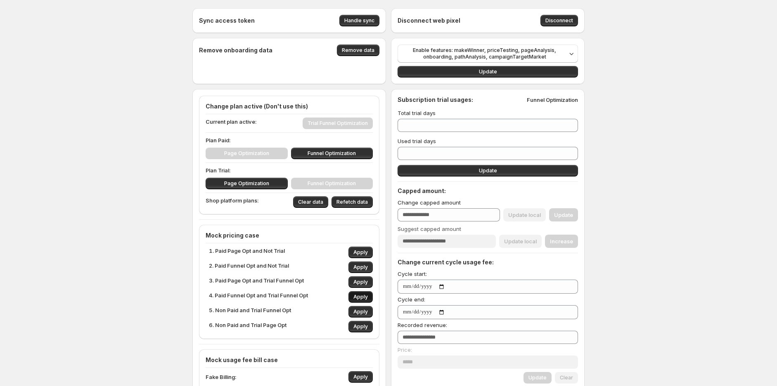
click at [363, 292] on button "Apply" at bounding box center [360, 297] width 24 height 12
type input "***"
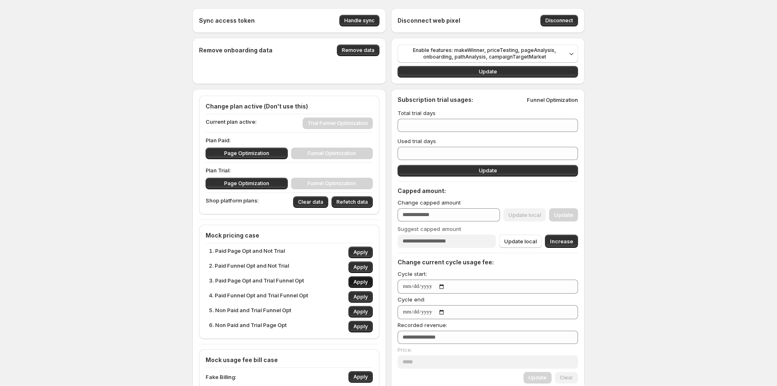
click at [373, 283] on button "Apply" at bounding box center [360, 282] width 24 height 12
type input "*"
click at [368, 303] on div "1. Paid Page Opt and Not Trial Apply 2. Paid Funnel Opt and Not Trial Apply 3. …" at bounding box center [291, 290] width 164 height 86
click at [366, 308] on button "Apply" at bounding box center [360, 312] width 24 height 12
click at [358, 260] on div "1. Paid Page Opt and Not Trial Apply 2. Paid Funnel Opt and Not Trial Apply 3. …" at bounding box center [291, 290] width 164 height 86
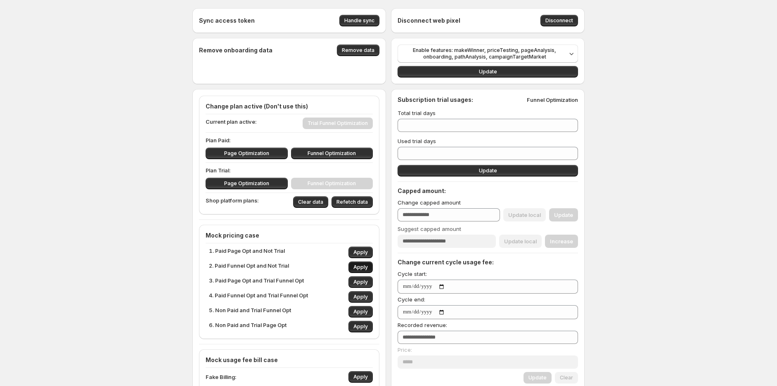
click at [360, 264] on button "Apply" at bounding box center [360, 268] width 24 height 12
type input "***"
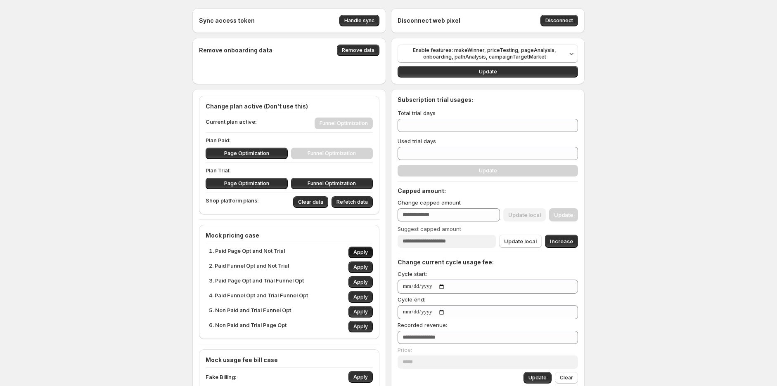
click at [368, 254] on span "Apply" at bounding box center [360, 252] width 14 height 7
type input "*"
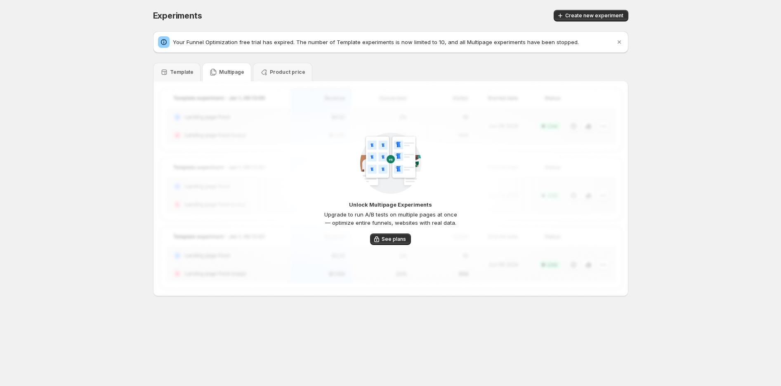
click at [226, 71] on p "Multipage" at bounding box center [231, 72] width 25 height 7
click at [188, 68] on div "Template" at bounding box center [176, 72] width 33 height 8
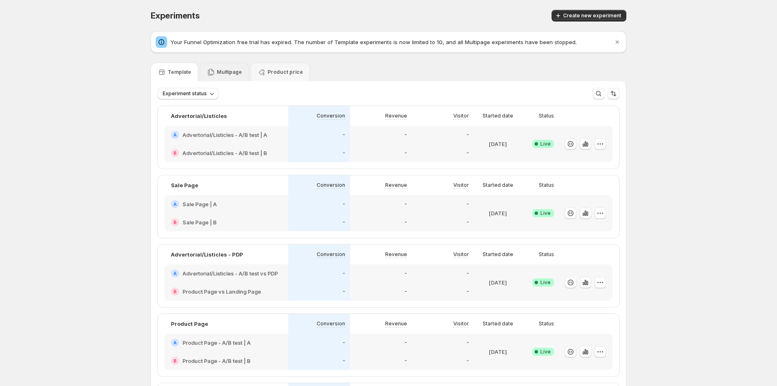
click at [219, 70] on p "Multipage" at bounding box center [229, 72] width 25 height 7
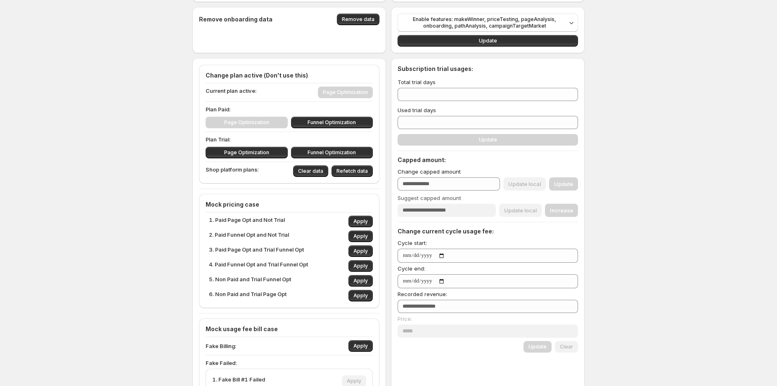
scroll to position [46, 0]
